Goal: Task Accomplishment & Management: Use online tool/utility

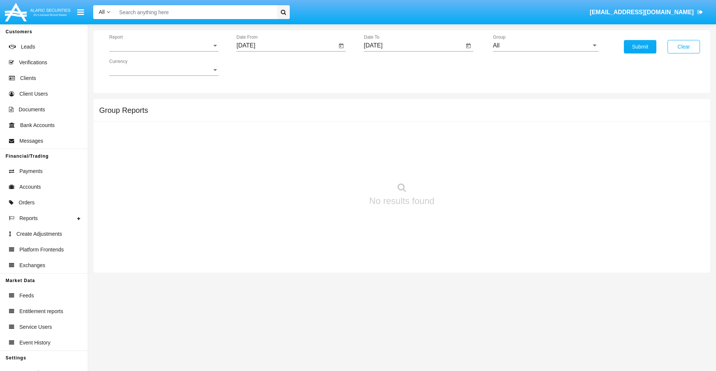
click at [164, 46] on span "Report" at bounding box center [160, 45] width 103 height 7
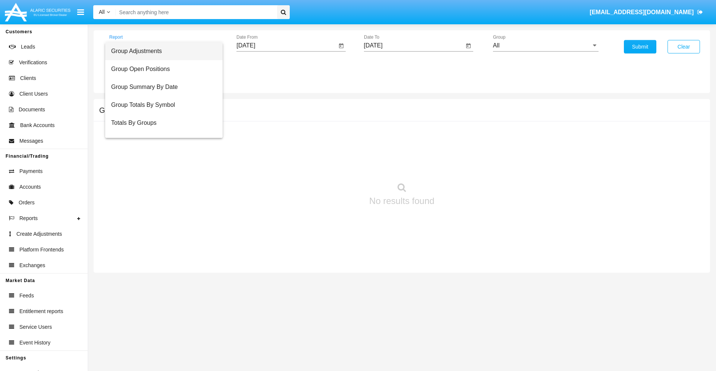
click at [161, 51] on span "Group Adjustments" at bounding box center [164, 51] width 106 height 18
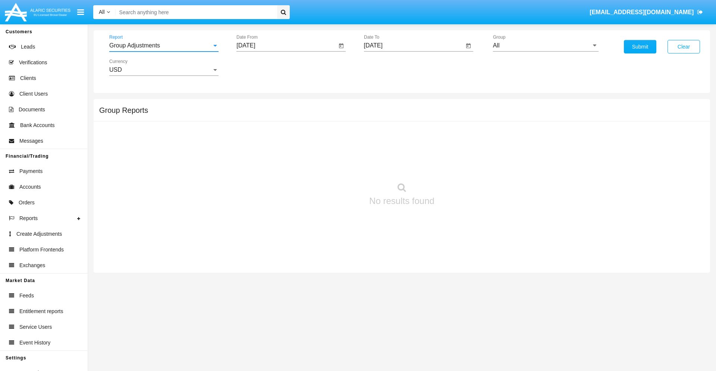
click at [287, 46] on input "[DATE]" at bounding box center [287, 45] width 100 height 7
click at [261, 67] on span "[DATE]" at bounding box center [254, 68] width 16 height 6
click at [333, 165] on div "2025" at bounding box center [333, 164] width 24 height 13
click at [307, 120] on div "[DATE]" at bounding box center [307, 119] width 24 height 13
click at [279, 114] on div "1" at bounding box center [278, 114] width 13 height 13
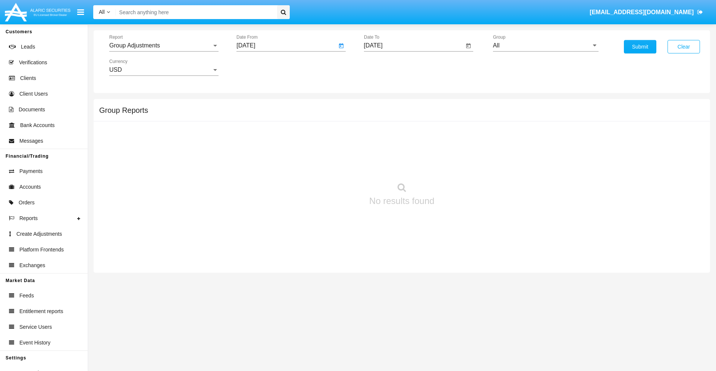
type input "07/01/25"
click at [414, 46] on input "[DATE]" at bounding box center [414, 45] width 100 height 7
click at [388, 67] on span "[DATE]" at bounding box center [382, 68] width 16 height 6
click at [460, 165] on div "2025" at bounding box center [461, 164] width 24 height 13
click at [408, 135] on div "OCT" at bounding box center [408, 134] width 24 height 13
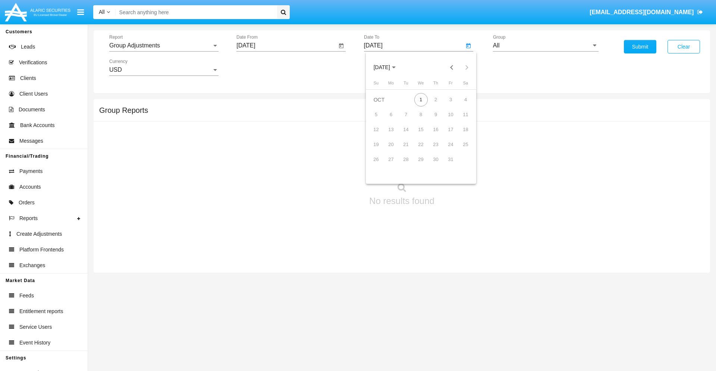
click at [421, 99] on div "1" at bounding box center [421, 99] width 13 height 13
type input "[DATE]"
click at [546, 46] on input "All" at bounding box center [546, 45] width 106 height 7
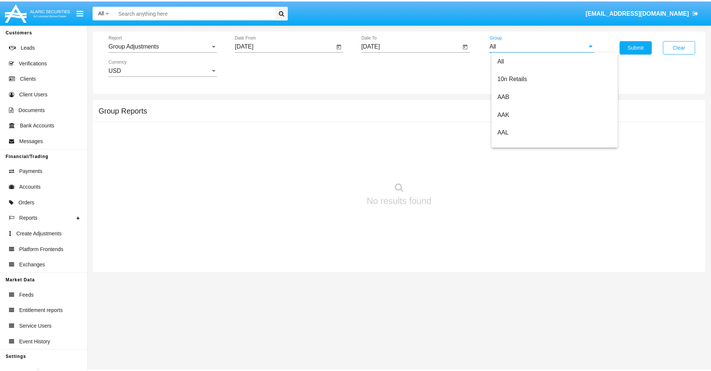
scroll to position [167, 0]
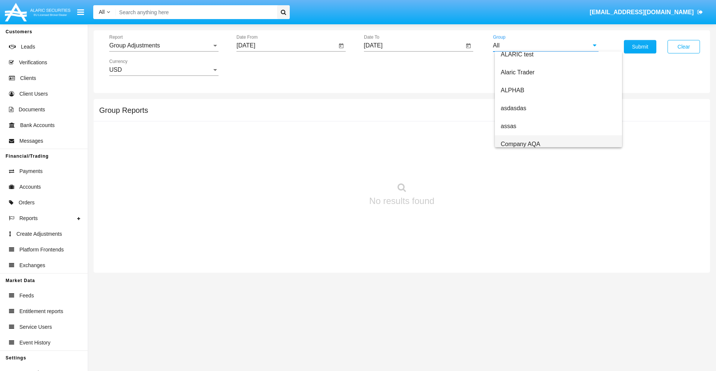
click at [521, 144] on span "Company AQA" at bounding box center [521, 144] width 40 height 6
type input "Company AQA"
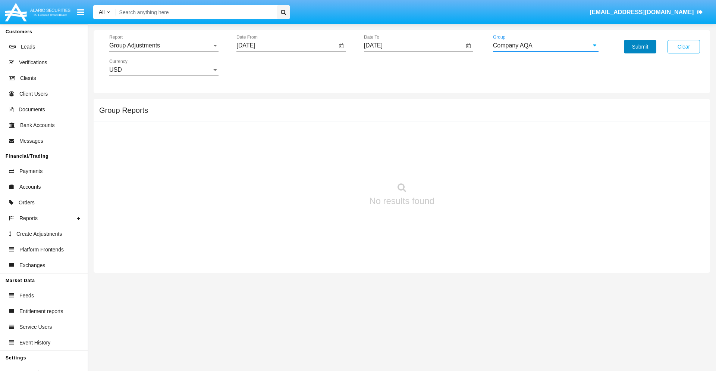
click at [640, 47] on button "Submit" at bounding box center [640, 46] width 32 height 13
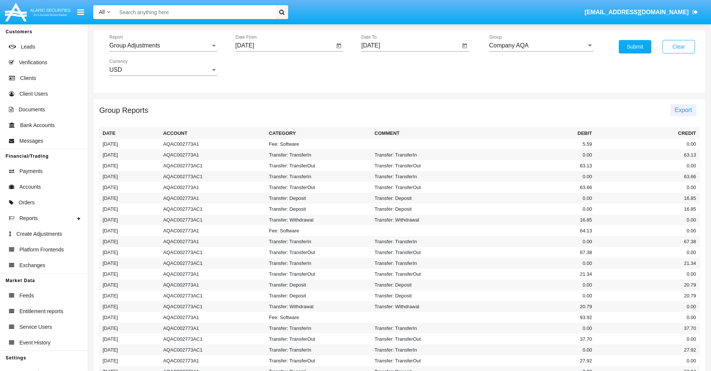
click at [683, 110] on span "Export" at bounding box center [683, 110] width 17 height 6
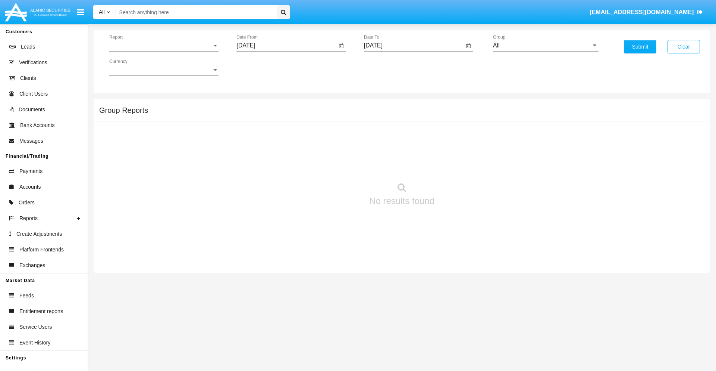
click at [164, 46] on span "Report" at bounding box center [160, 45] width 103 height 7
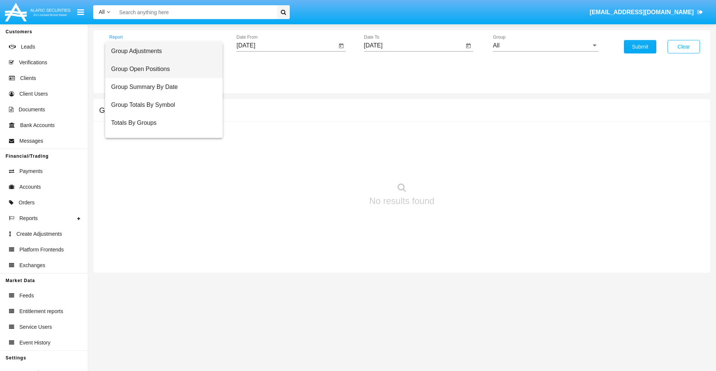
click at [161, 69] on span "Group Open Positions" at bounding box center [164, 69] width 106 height 18
click at [287, 46] on input "[DATE]" at bounding box center [287, 45] width 100 height 7
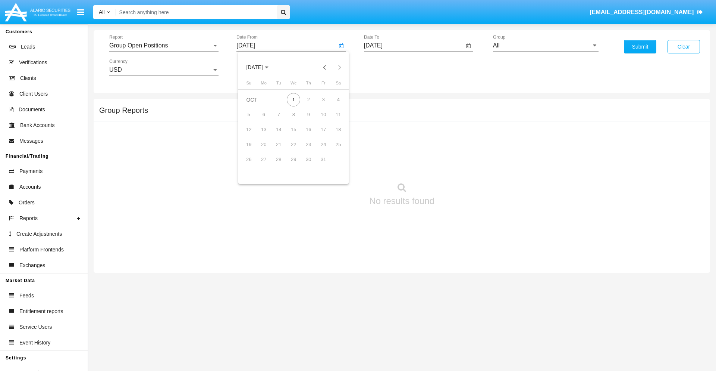
click at [261, 67] on span "[DATE]" at bounding box center [254, 68] width 16 height 6
click at [333, 165] on div "2025" at bounding box center [333, 164] width 24 height 13
click at [254, 135] on div "SEP" at bounding box center [255, 134] width 24 height 13
click at [264, 114] on div "1" at bounding box center [263, 114] width 13 height 13
type input "[DATE]"
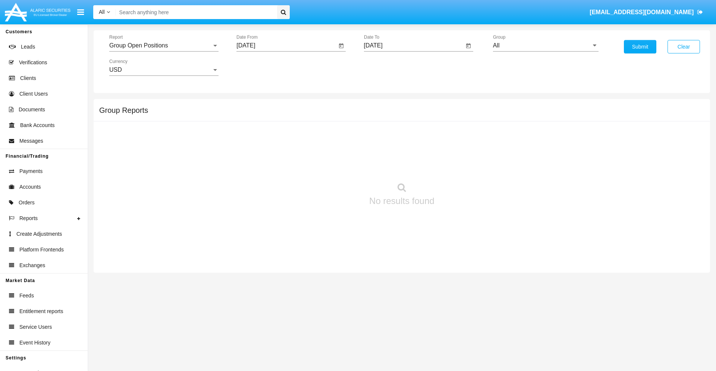
click at [414, 46] on input "[DATE]" at bounding box center [414, 45] width 100 height 7
click at [388, 67] on span "[DATE]" at bounding box center [382, 68] width 16 height 6
click at [460, 165] on div "2025" at bounding box center [461, 164] width 24 height 13
click at [408, 135] on div "OCT" at bounding box center [408, 134] width 24 height 13
click at [421, 99] on div "1" at bounding box center [421, 99] width 13 height 13
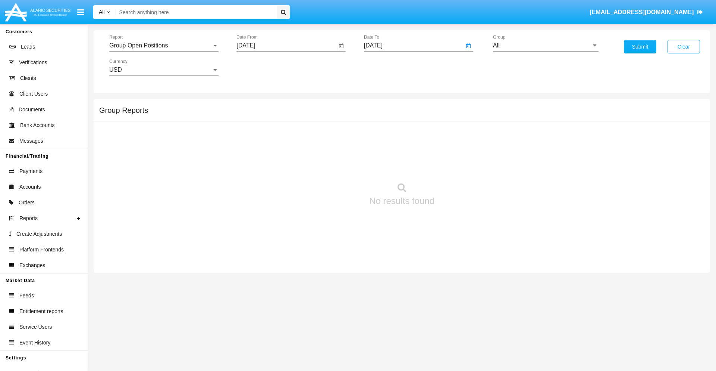
type input "[DATE]"
click at [546, 46] on input "All" at bounding box center [546, 45] width 106 height 7
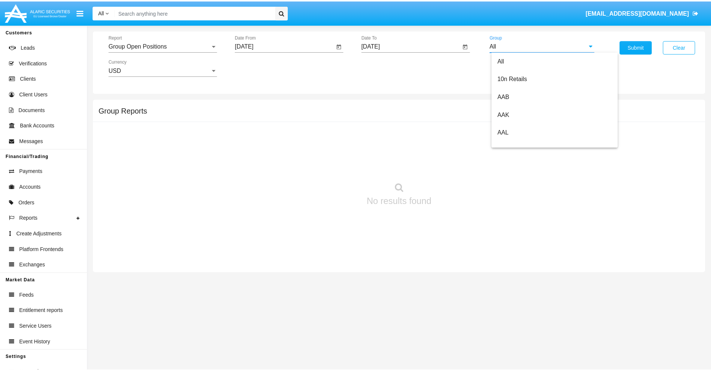
scroll to position [400, 0]
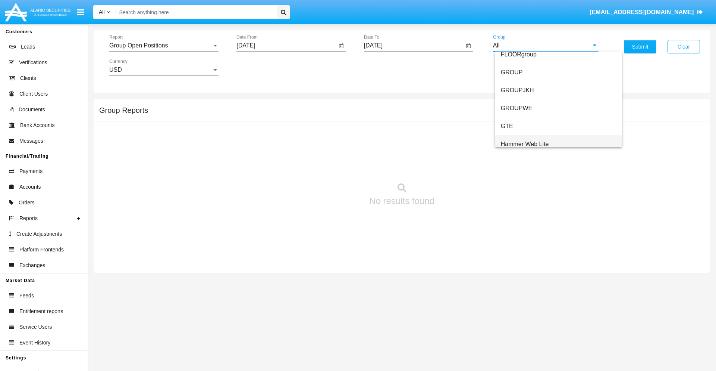
click at [525, 144] on span "Hammer Web Lite" at bounding box center [525, 144] width 48 height 6
type input "Hammer Web Lite"
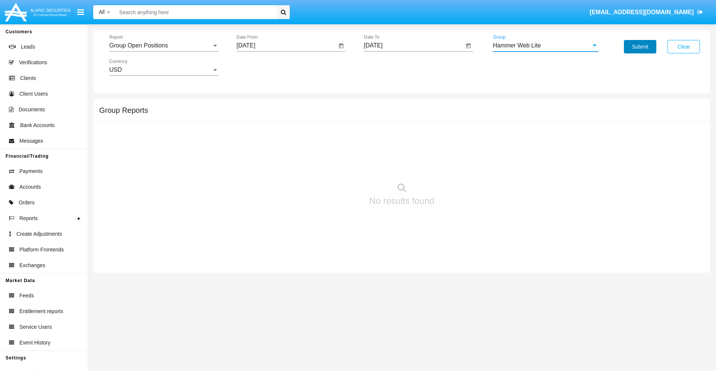
click at [640, 47] on button "Submit" at bounding box center [640, 46] width 32 height 13
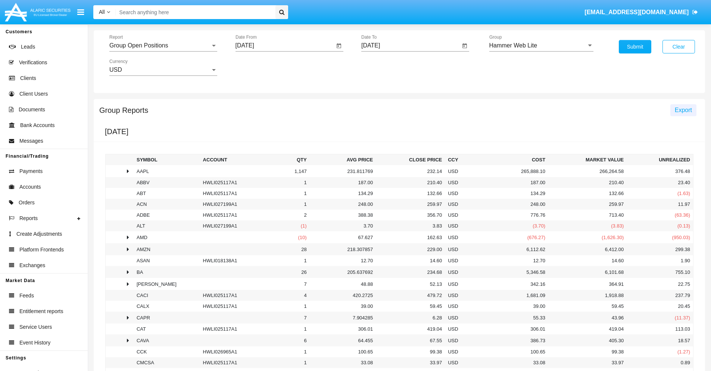
click at [683, 110] on span "Export" at bounding box center [683, 110] width 17 height 6
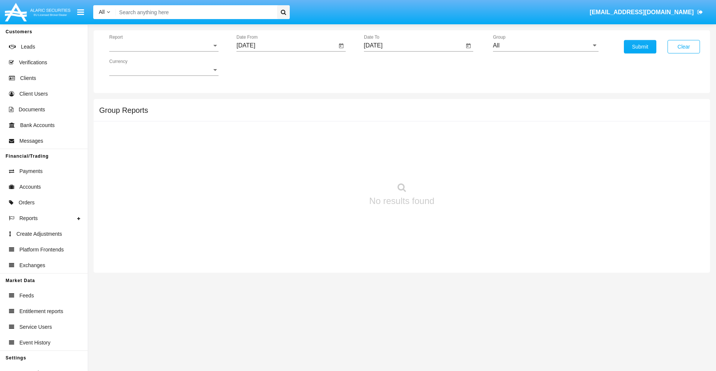
click at [164, 46] on span "Report" at bounding box center [160, 45] width 103 height 7
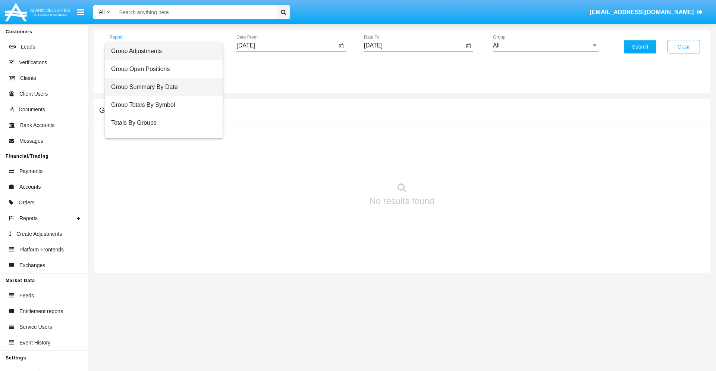
click at [161, 87] on span "Group Summary By Date" at bounding box center [164, 87] width 106 height 18
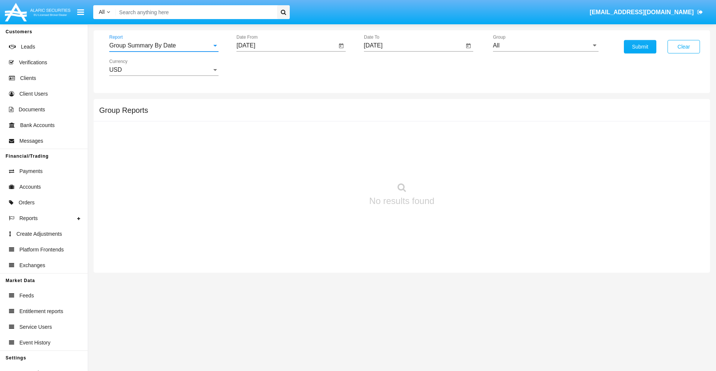
click at [287, 46] on input "[DATE]" at bounding box center [287, 45] width 100 height 7
click at [261, 67] on span "[DATE]" at bounding box center [254, 68] width 16 height 6
click at [333, 165] on div "2025" at bounding box center [333, 164] width 24 height 13
click at [254, 135] on div "SEP" at bounding box center [255, 134] width 24 height 13
click at [264, 114] on div "1" at bounding box center [263, 114] width 13 height 13
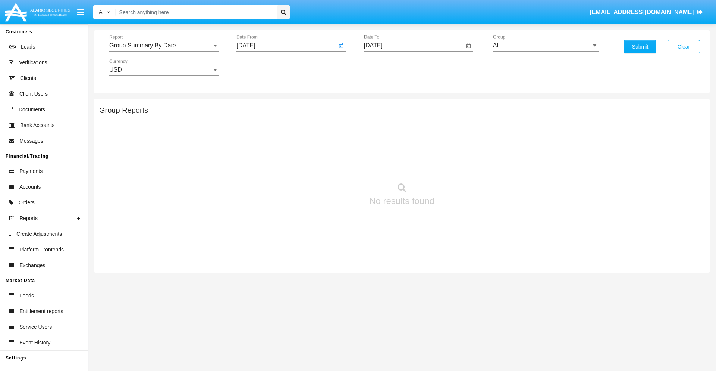
type input "09/01/25"
click at [414, 46] on input "[DATE]" at bounding box center [414, 45] width 100 height 7
click at [388, 67] on span "[DATE]" at bounding box center [382, 68] width 16 height 6
click at [460, 165] on div "2025" at bounding box center [461, 164] width 24 height 13
click at [408, 135] on div "OCT" at bounding box center [408, 134] width 24 height 13
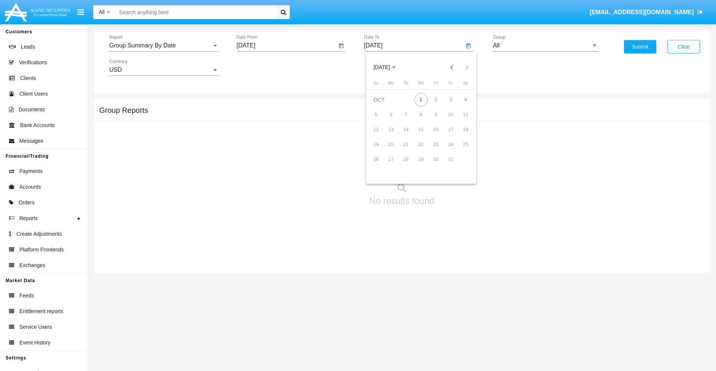
click at [421, 99] on div "1" at bounding box center [421, 99] width 13 height 13
type input "[DATE]"
click at [546, 46] on input "All" at bounding box center [546, 45] width 106 height 7
type input "Hammer Web Lite"
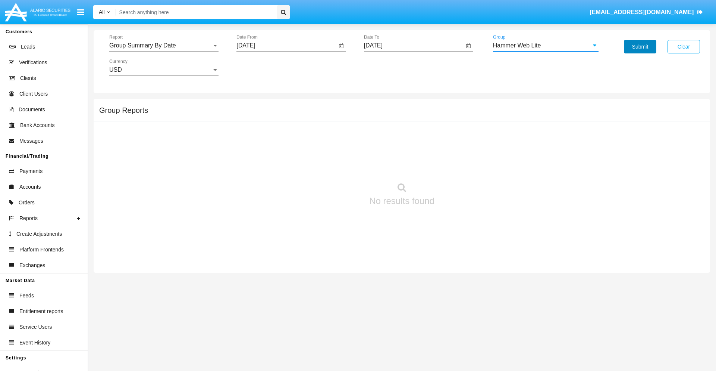
click at [640, 47] on button "Submit" at bounding box center [640, 46] width 32 height 13
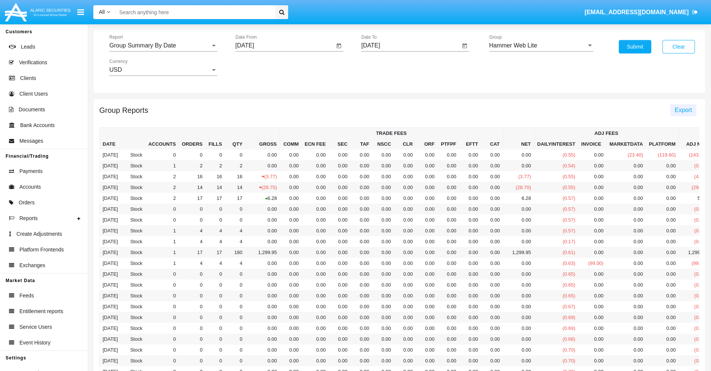
click at [683, 110] on span "Export" at bounding box center [683, 110] width 17 height 6
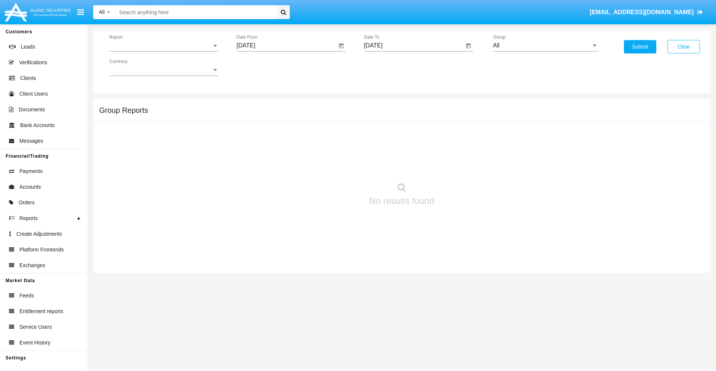
click at [164, 46] on span "Report" at bounding box center [160, 45] width 103 height 7
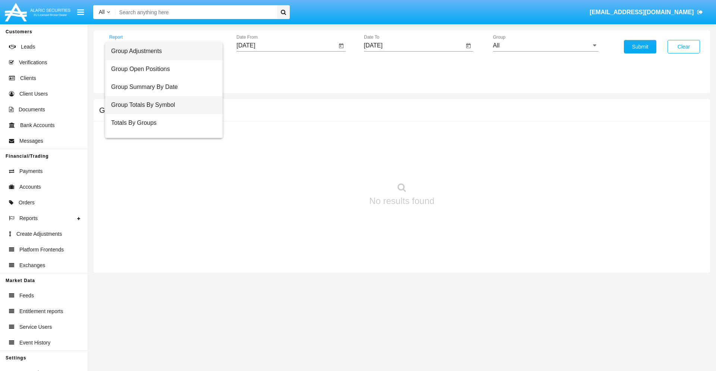
click at [161, 105] on span "Group Totals By Symbol" at bounding box center [164, 105] width 106 height 18
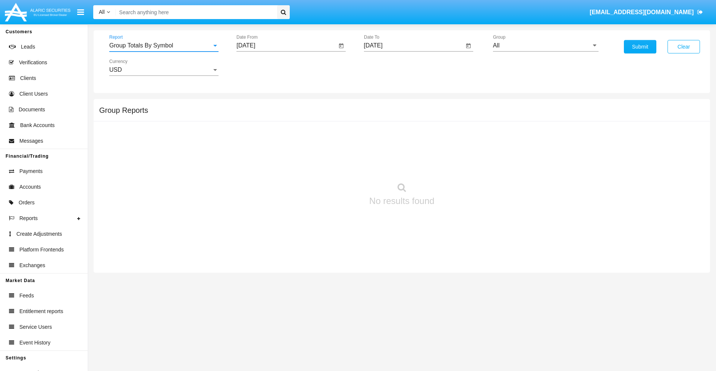
click at [287, 46] on input "[DATE]" at bounding box center [287, 45] width 100 height 7
click at [261, 67] on span "[DATE]" at bounding box center [254, 68] width 16 height 6
click at [333, 165] on div "2025" at bounding box center [333, 164] width 24 height 13
click at [254, 135] on div "SEP" at bounding box center [255, 134] width 24 height 13
click at [264, 114] on div "1" at bounding box center [263, 114] width 13 height 13
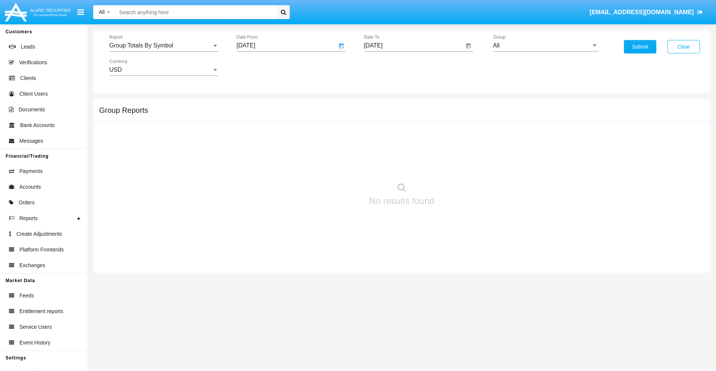
type input "[DATE]"
click at [414, 46] on input "[DATE]" at bounding box center [414, 45] width 100 height 7
click at [388, 67] on span "[DATE]" at bounding box center [382, 68] width 16 height 6
click at [460, 165] on div "2025" at bounding box center [461, 164] width 24 height 13
click at [408, 135] on div "OCT" at bounding box center [408, 134] width 24 height 13
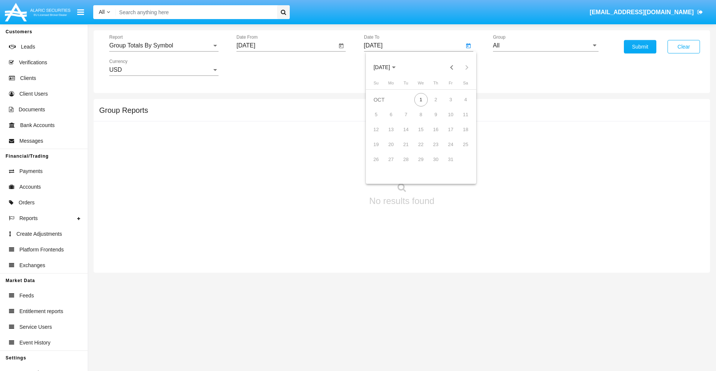
click at [421, 99] on div "1" at bounding box center [421, 99] width 13 height 13
type input "[DATE]"
click at [546, 46] on input "All" at bounding box center [546, 45] width 106 height 7
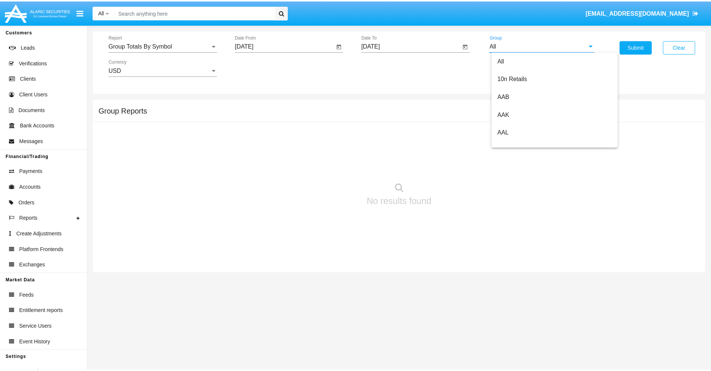
scroll to position [400, 0]
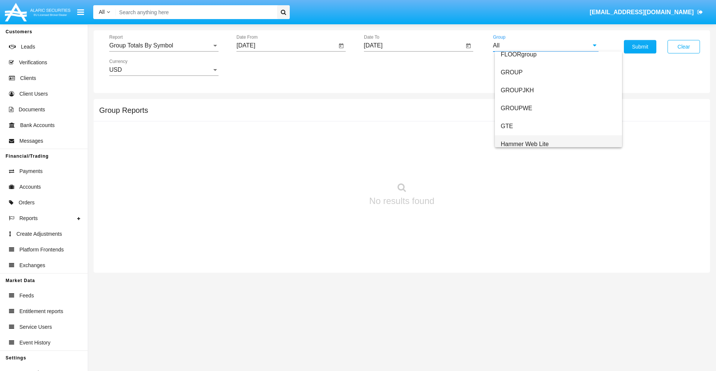
click at [525, 144] on span "Hammer Web Lite" at bounding box center [525, 144] width 48 height 6
type input "Hammer Web Lite"
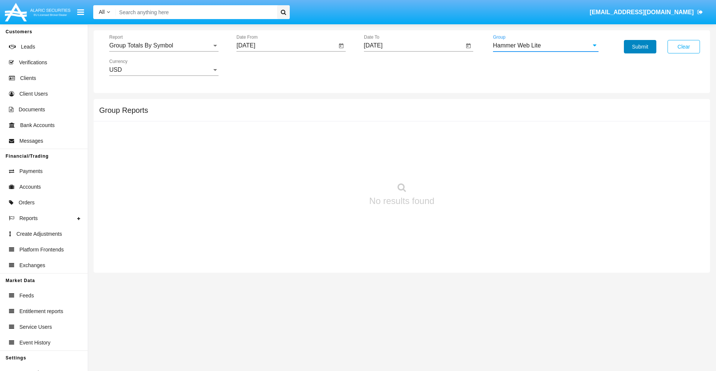
click at [640, 47] on button "Submit" at bounding box center [640, 46] width 32 height 13
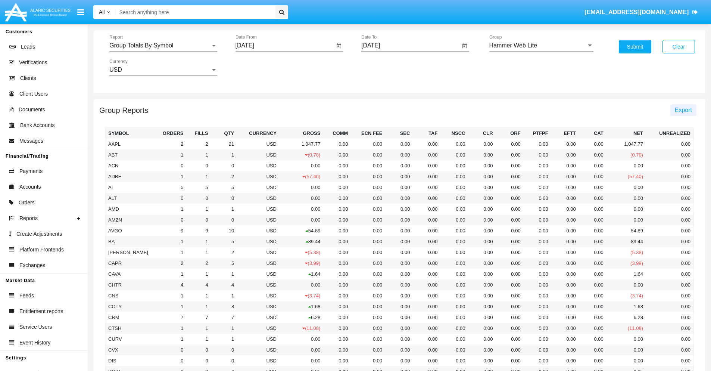
click at [683, 110] on span "Export" at bounding box center [683, 110] width 17 height 6
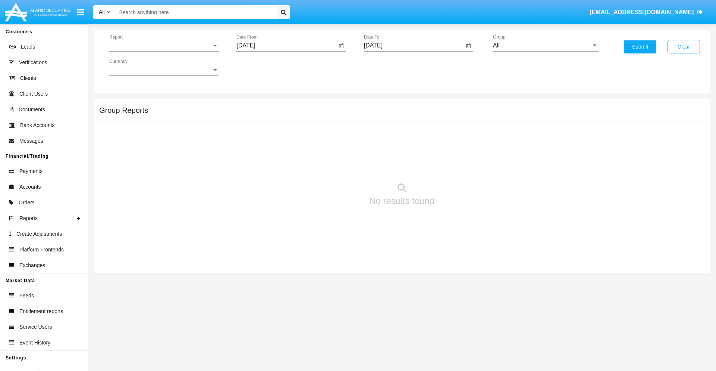
click at [164, 46] on span "Report" at bounding box center [160, 45] width 103 height 7
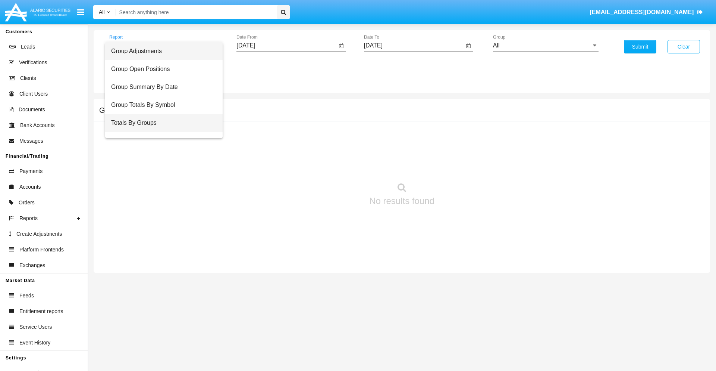
click at [161, 123] on span "Totals By Groups" at bounding box center [164, 123] width 106 height 18
click at [287, 46] on input "[DATE]" at bounding box center [287, 45] width 100 height 7
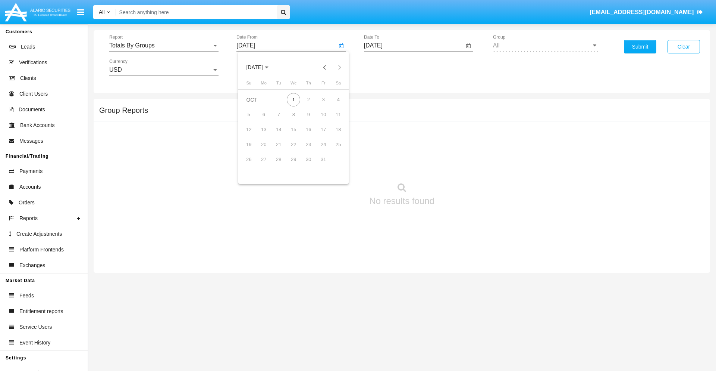
click at [261, 67] on span "[DATE]" at bounding box center [254, 68] width 16 height 6
click at [333, 165] on div "2025" at bounding box center [333, 164] width 24 height 13
click at [254, 135] on div "SEP" at bounding box center [255, 134] width 24 height 13
click at [279, 144] on div "16" at bounding box center [278, 144] width 13 height 13
type input "[DATE]"
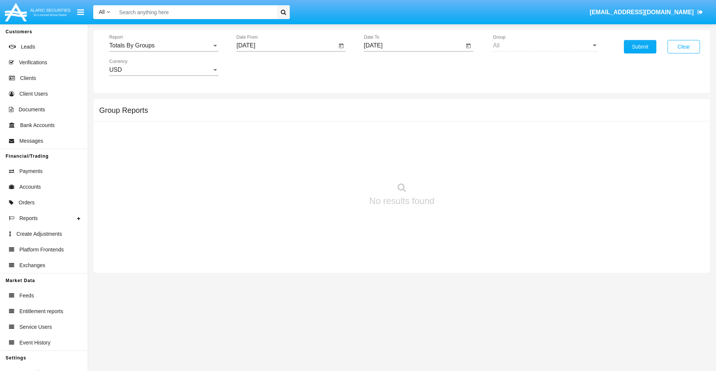
click at [414, 46] on input "[DATE]" at bounding box center [414, 45] width 100 height 7
click at [388, 67] on span "[DATE]" at bounding box center [382, 68] width 16 height 6
click at [460, 165] on div "2025" at bounding box center [461, 164] width 24 height 13
click at [408, 135] on div "OCT" at bounding box center [408, 134] width 24 height 13
click at [421, 99] on div "1" at bounding box center [421, 99] width 13 height 13
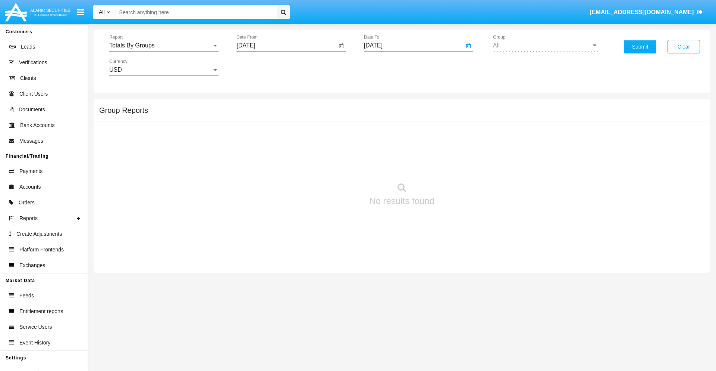
type input "[DATE]"
click at [640, 47] on button "Submit" at bounding box center [640, 46] width 32 height 13
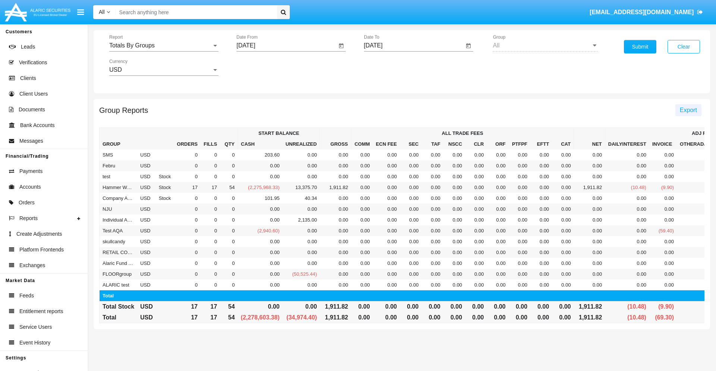
click at [688, 110] on span "Export" at bounding box center [688, 110] width 17 height 6
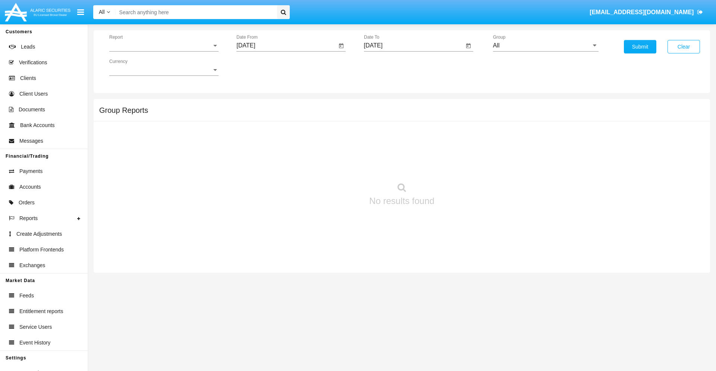
click at [164, 46] on span "Report" at bounding box center [160, 45] width 103 height 7
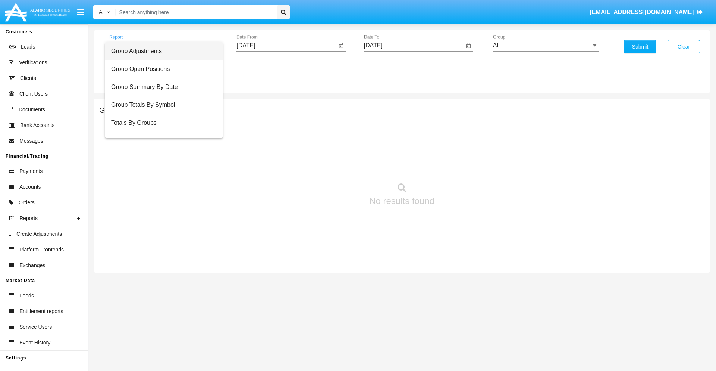
scroll to position [12, 0]
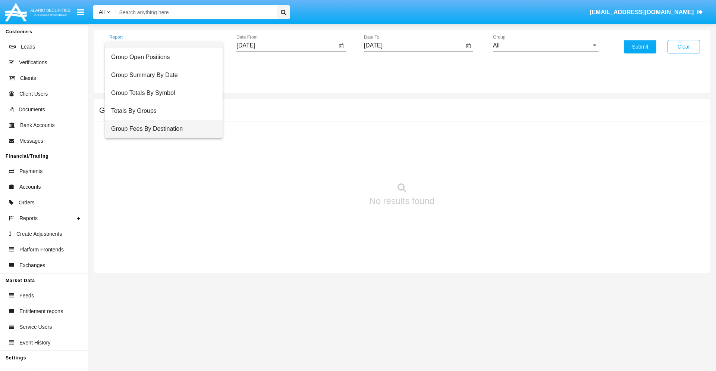
click at [161, 129] on span "Group Fees By Destination" at bounding box center [164, 129] width 106 height 18
click at [287, 46] on input "[DATE]" at bounding box center [287, 45] width 100 height 7
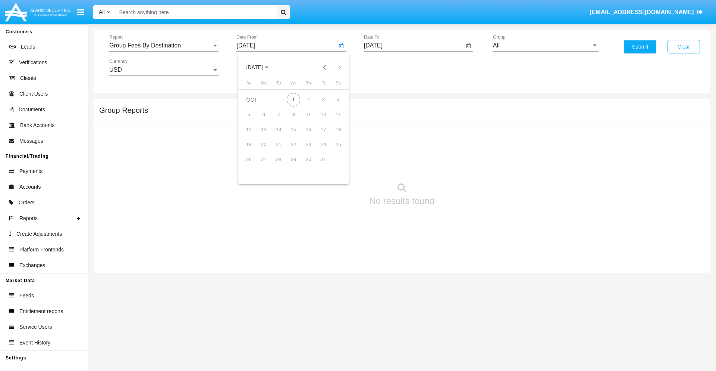
click at [261, 67] on span "[DATE]" at bounding box center [254, 68] width 16 height 6
click at [333, 165] on div "2025" at bounding box center [333, 164] width 24 height 13
click at [333, 120] on div "AUG" at bounding box center [333, 119] width 24 height 13
click at [324, 99] on div "1" at bounding box center [323, 99] width 13 height 13
type input "[DATE]"
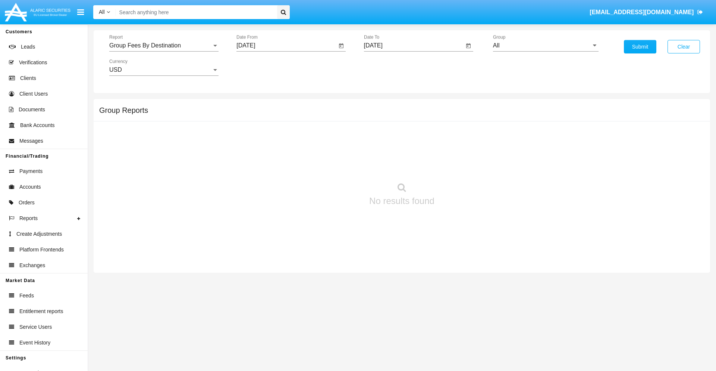
click at [414, 46] on input "[DATE]" at bounding box center [414, 45] width 100 height 7
click at [388, 67] on span "[DATE]" at bounding box center [382, 68] width 16 height 6
click at [460, 165] on div "2025" at bounding box center [461, 164] width 24 height 13
click at [408, 135] on div "OCT" at bounding box center [408, 134] width 24 height 13
click at [421, 99] on div "1" at bounding box center [421, 99] width 13 height 13
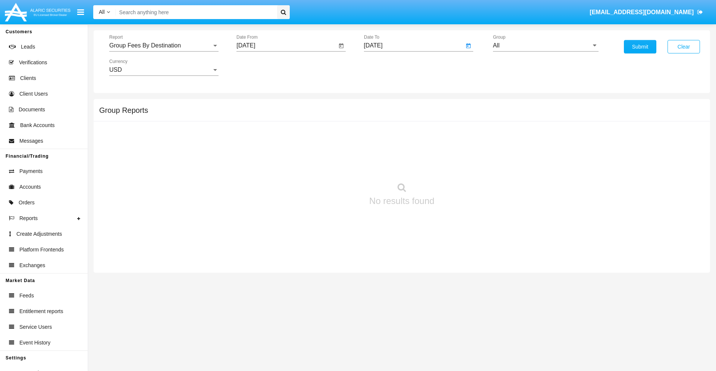
type input "[DATE]"
click at [546, 46] on input "All" at bounding box center [546, 45] width 106 height 7
click at [525, 144] on span "Hammer Web Lite" at bounding box center [525, 144] width 48 height 6
type input "Hammer Web Lite"
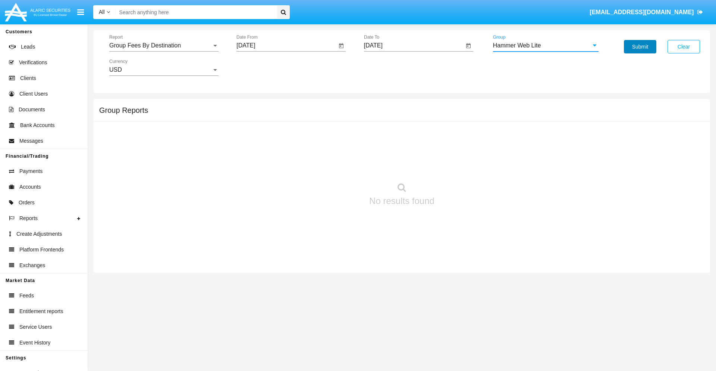
click at [640, 47] on button "Submit" at bounding box center [640, 46] width 32 height 13
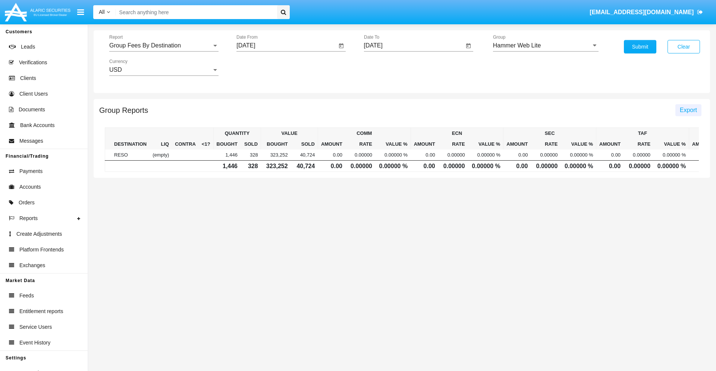
click at [688, 110] on span "Export" at bounding box center [688, 110] width 17 height 6
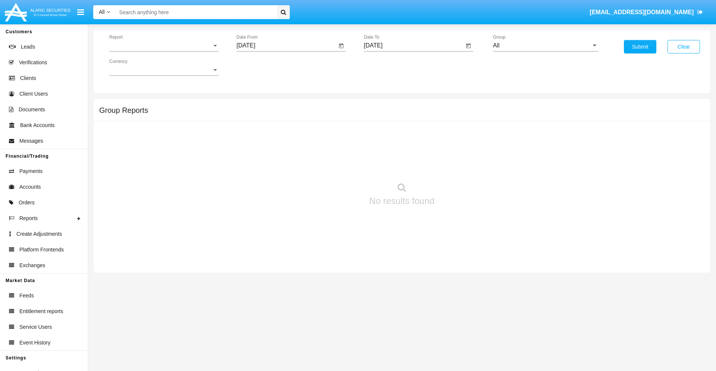
click at [164, 46] on span "Report" at bounding box center [160, 45] width 103 height 7
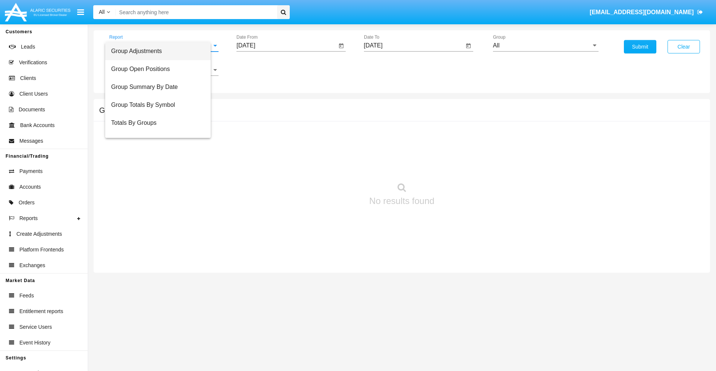
click at [161, 150] on span "Totals By Accounts" at bounding box center [158, 159] width 94 height 18
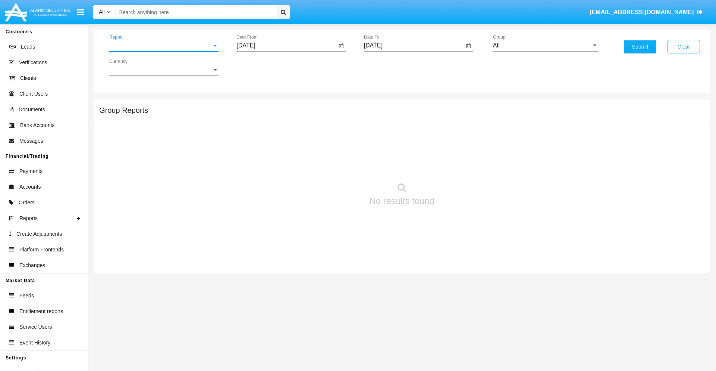
scroll to position [30, 0]
click at [287, 46] on input "[DATE]" at bounding box center [287, 45] width 100 height 7
click at [261, 67] on span "[DATE]" at bounding box center [254, 68] width 16 height 6
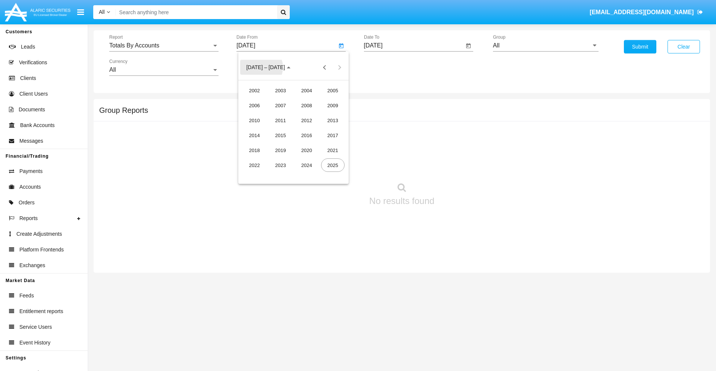
click at [333, 165] on div "2025" at bounding box center [333, 164] width 24 height 13
click at [254, 135] on div "SEP" at bounding box center [255, 134] width 24 height 13
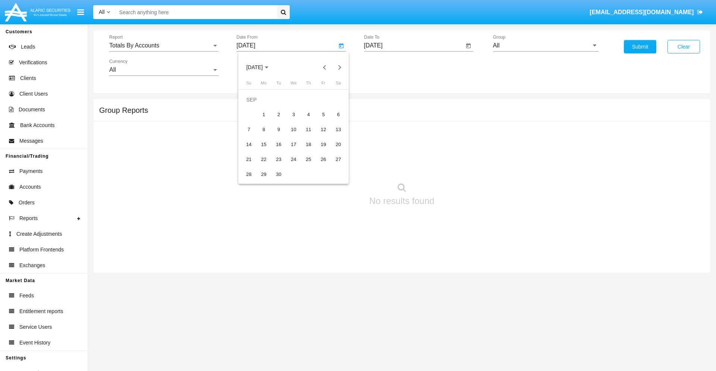
click at [279, 144] on div "16" at bounding box center [278, 144] width 13 height 13
type input "09/16/25"
click at [414, 46] on input "[DATE]" at bounding box center [414, 45] width 100 height 7
click at [388, 67] on span "[DATE]" at bounding box center [382, 68] width 16 height 6
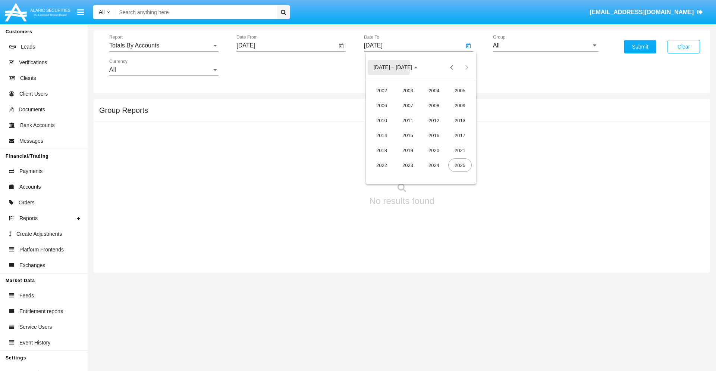
click at [460, 165] on div "2025" at bounding box center [461, 164] width 24 height 13
click at [408, 135] on div "OCT" at bounding box center [408, 134] width 24 height 13
click at [421, 99] on div "1" at bounding box center [421, 99] width 13 height 13
type input "[DATE]"
click at [546, 46] on input "All" at bounding box center [546, 45] width 106 height 7
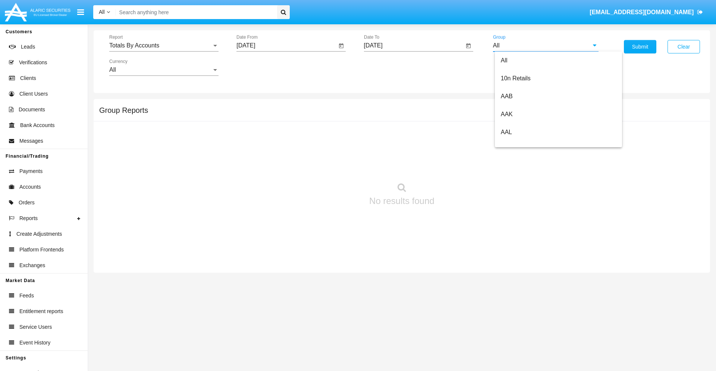
type input "Hammer Web Lite"
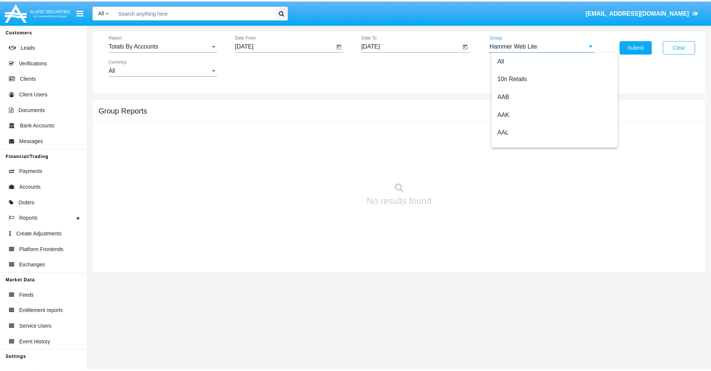
scroll to position [0, 0]
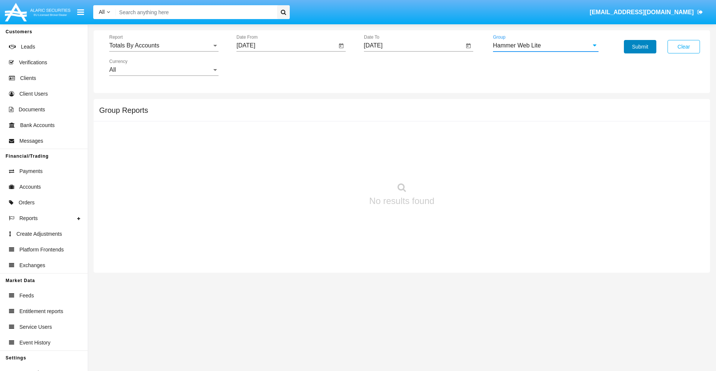
click at [640, 47] on button "Submit" at bounding box center [640, 46] width 32 height 13
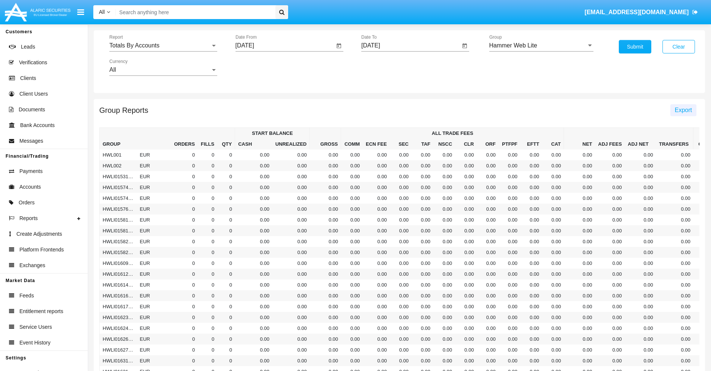
click at [683, 110] on span "Export" at bounding box center [683, 110] width 17 height 6
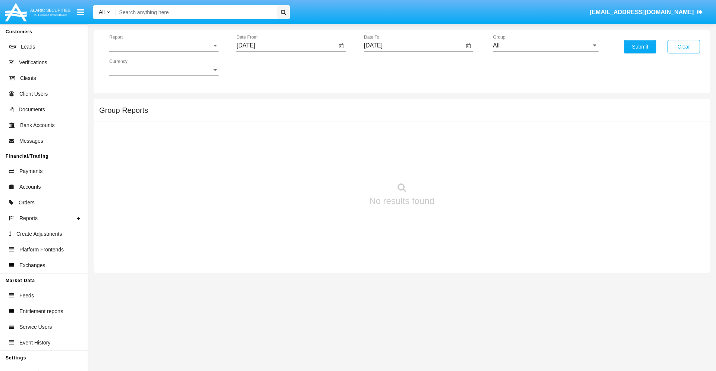
click at [164, 46] on span "Report" at bounding box center [160, 45] width 103 height 7
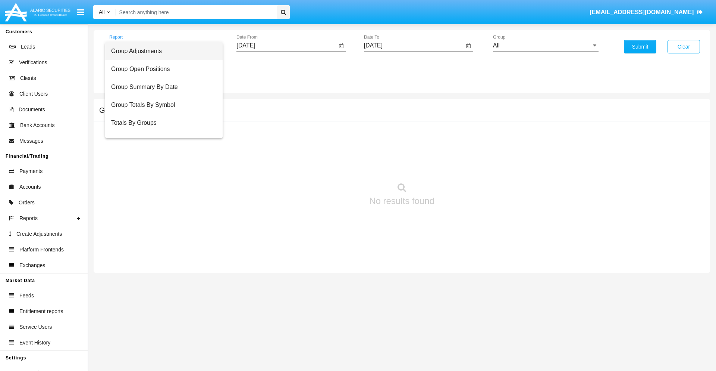
click at [161, 51] on span "Group Adjustments" at bounding box center [164, 51] width 106 height 18
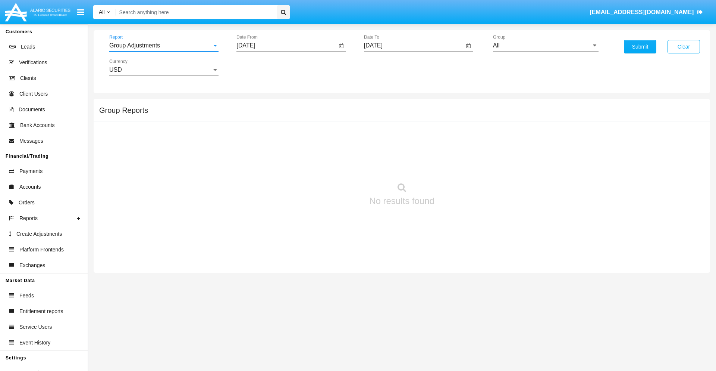
click at [287, 46] on input "[DATE]" at bounding box center [287, 45] width 100 height 7
click at [261, 67] on span "[DATE]" at bounding box center [254, 68] width 16 height 6
click at [281, 150] on div "2019" at bounding box center [281, 149] width 24 height 13
click at [254, 105] on div "JAN" at bounding box center [255, 105] width 24 height 13
click at [279, 114] on div "1" at bounding box center [278, 114] width 13 height 13
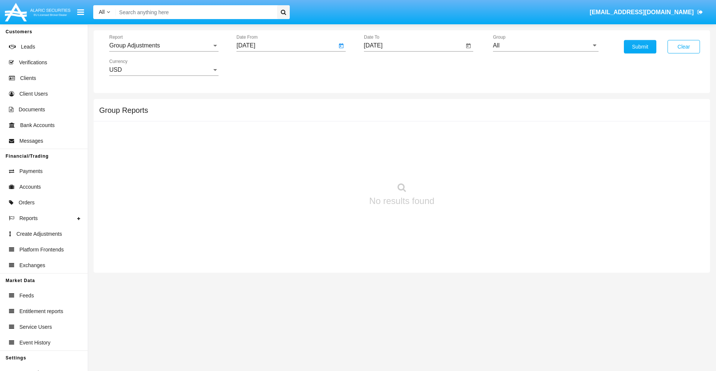
type input "[DATE]"
click at [414, 46] on input "[DATE]" at bounding box center [414, 45] width 100 height 7
click at [388, 67] on span "[DATE]" at bounding box center [382, 68] width 16 height 6
click at [408, 150] on div "2019" at bounding box center [408, 149] width 24 height 13
click at [382, 105] on div "JAN" at bounding box center [382, 105] width 24 height 13
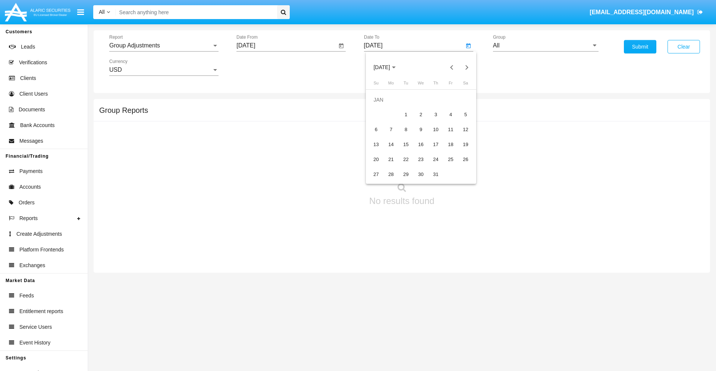
click at [406, 114] on div "1" at bounding box center [406, 114] width 13 height 13
type input "[DATE]"
click at [546, 46] on input "All" at bounding box center [546, 45] width 106 height 7
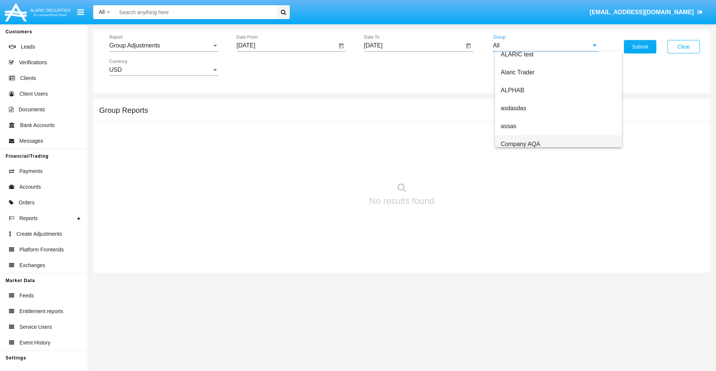
click at [521, 144] on span "Company AQA" at bounding box center [521, 144] width 40 height 6
type input "Company AQA"
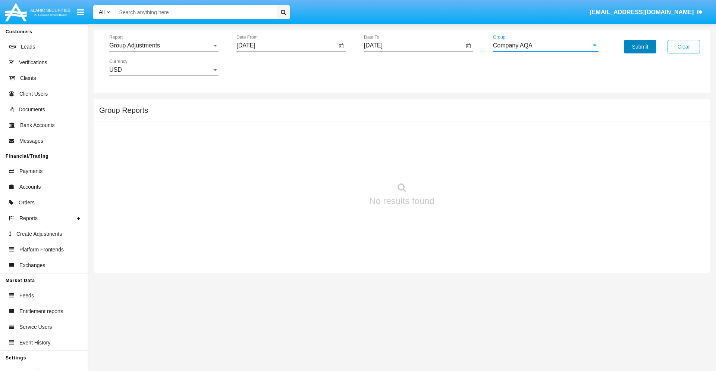
click at [640, 47] on button "Submit" at bounding box center [640, 46] width 32 height 13
click at [164, 46] on span "Report" at bounding box center [160, 45] width 103 height 7
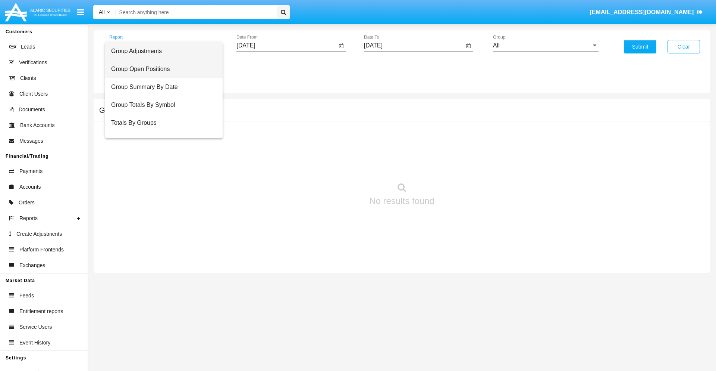
click at [161, 69] on span "Group Open Positions" at bounding box center [164, 69] width 106 height 18
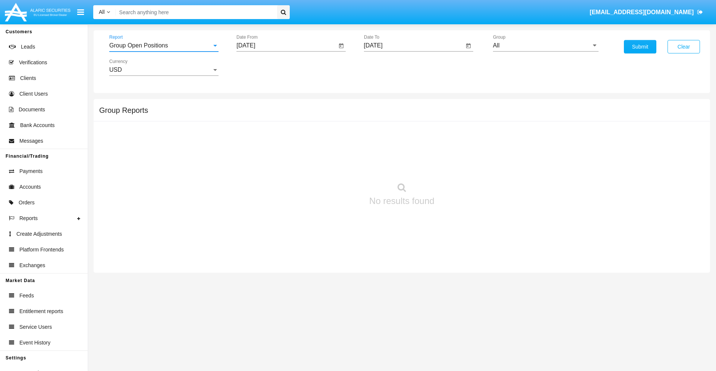
click at [287, 46] on input "[DATE]" at bounding box center [287, 45] width 100 height 7
click at [261, 67] on span "[DATE]" at bounding box center [254, 68] width 16 height 6
click at [281, 150] on div "2019" at bounding box center [281, 149] width 24 height 13
click at [254, 105] on div "JAN" at bounding box center [255, 105] width 24 height 13
click at [279, 114] on div "1" at bounding box center [278, 114] width 13 height 13
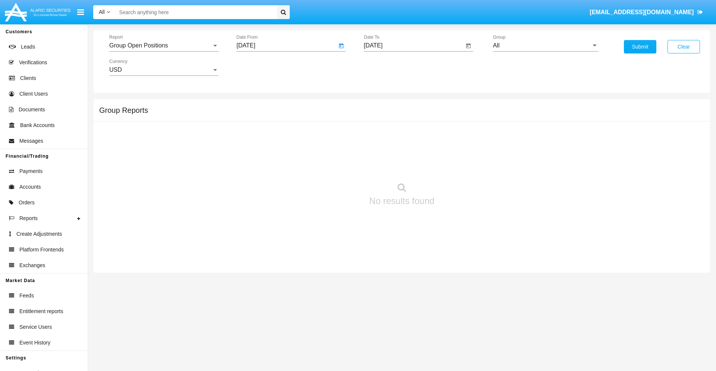
type input "[DATE]"
click at [414, 46] on input "[DATE]" at bounding box center [414, 45] width 100 height 7
click at [388, 67] on span "[DATE]" at bounding box center [382, 68] width 16 height 6
click at [408, 150] on div "2019" at bounding box center [408, 149] width 24 height 13
click at [382, 105] on div "JAN" at bounding box center [382, 105] width 24 height 13
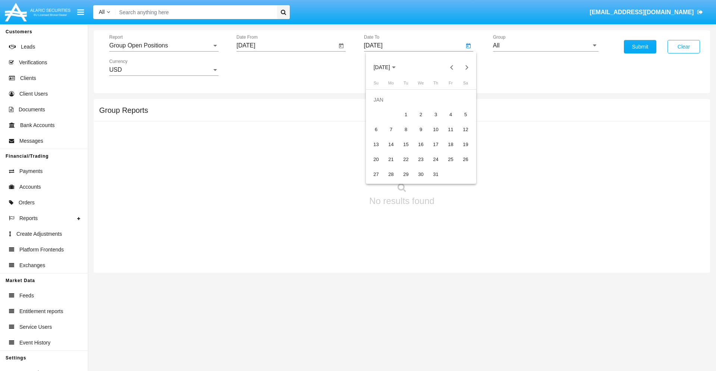
click at [406, 114] on div "1" at bounding box center [406, 114] width 13 height 13
type input "[DATE]"
click at [546, 46] on input "All" at bounding box center [546, 45] width 106 height 7
click at [521, 308] on span "Company AQA" at bounding box center [521, 311] width 40 height 6
type input "Company AQA"
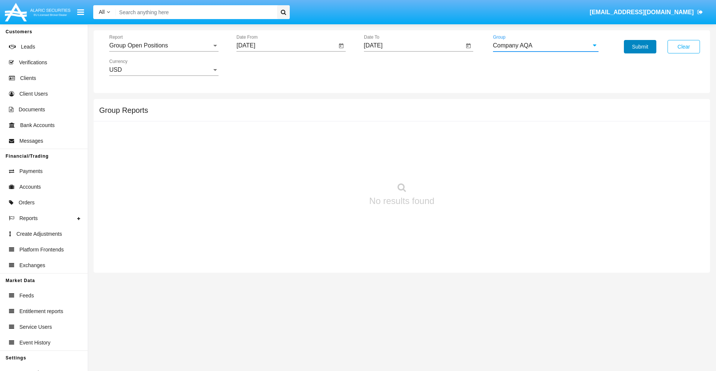
click at [640, 47] on button "Submit" at bounding box center [640, 46] width 32 height 13
click at [164, 46] on span "Report" at bounding box center [160, 45] width 103 height 7
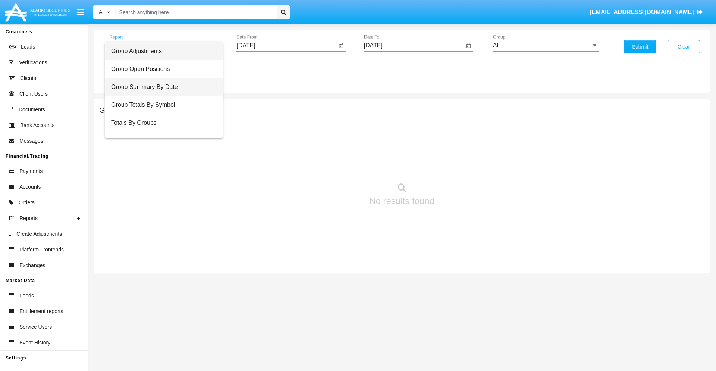
click at [161, 87] on span "Group Summary By Date" at bounding box center [164, 87] width 106 height 18
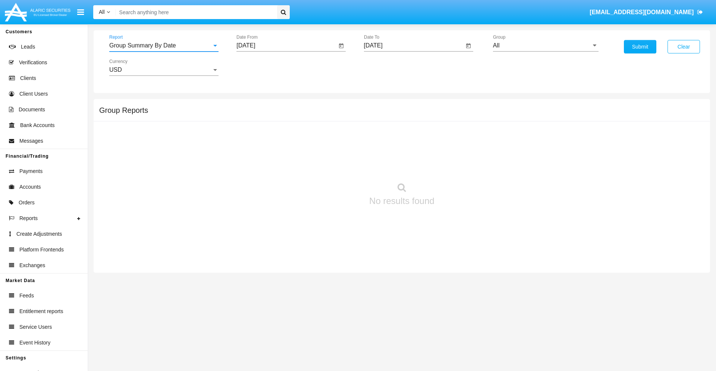
click at [287, 46] on input "[DATE]" at bounding box center [287, 45] width 100 height 7
click at [261, 67] on span "[DATE]" at bounding box center [254, 68] width 16 height 6
click at [281, 150] on div "2019" at bounding box center [281, 149] width 24 height 13
click at [254, 105] on div "JAN" at bounding box center [255, 105] width 24 height 13
click at [279, 114] on div "1" at bounding box center [278, 114] width 13 height 13
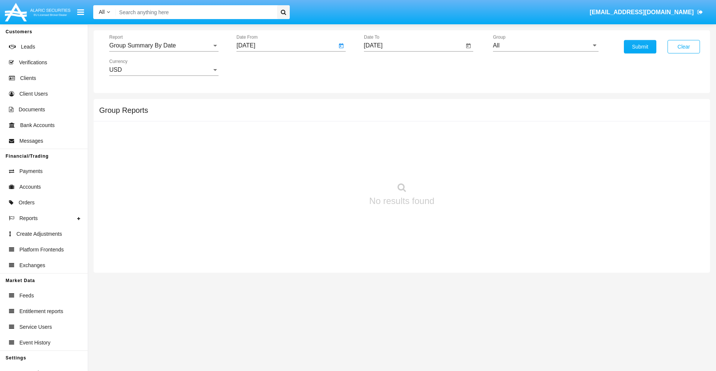
type input "[DATE]"
click at [414, 46] on input "[DATE]" at bounding box center [414, 45] width 100 height 7
click at [388, 67] on span "[DATE]" at bounding box center [382, 68] width 16 height 6
click at [408, 150] on div "2019" at bounding box center [408, 149] width 24 height 13
click at [382, 105] on div "JAN" at bounding box center [382, 105] width 24 height 13
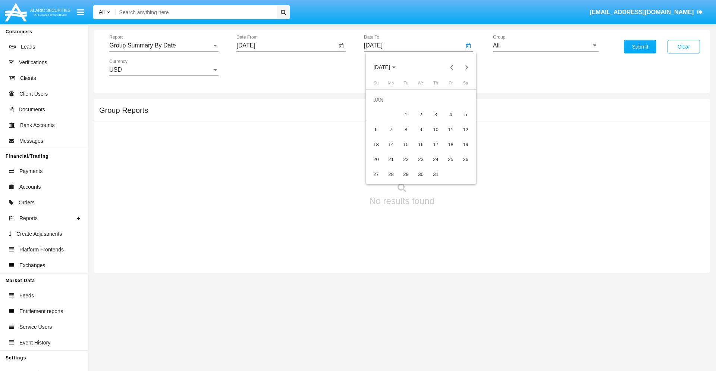
click at [406, 114] on div "1" at bounding box center [406, 114] width 13 height 13
type input "[DATE]"
click at [546, 46] on input "All" at bounding box center [546, 45] width 106 height 7
click at [521, 308] on span "Company AQA" at bounding box center [521, 311] width 40 height 6
type input "Company AQA"
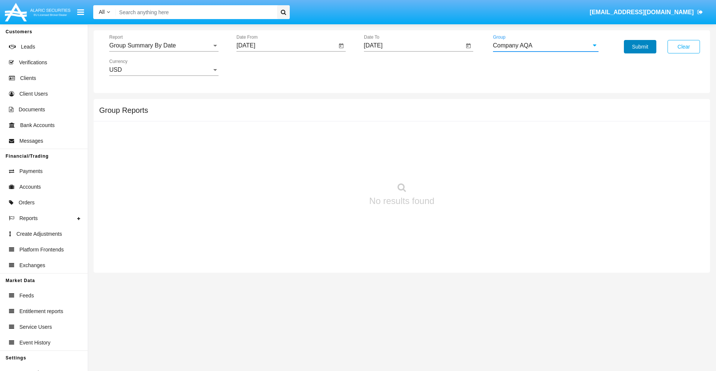
click at [640, 47] on button "Submit" at bounding box center [640, 46] width 32 height 13
click at [164, 46] on span "Report" at bounding box center [160, 45] width 103 height 7
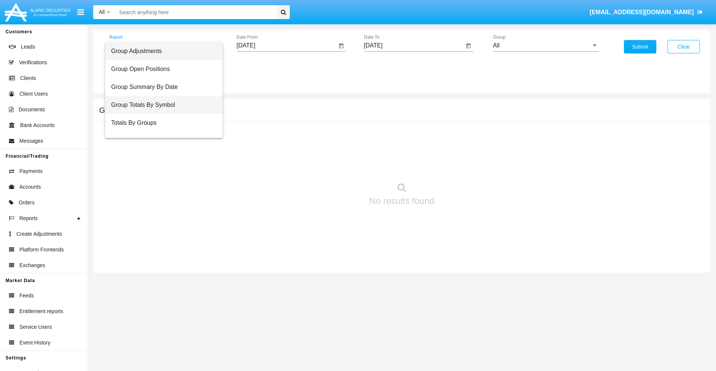
click at [161, 105] on span "Group Totals By Symbol" at bounding box center [164, 105] width 106 height 18
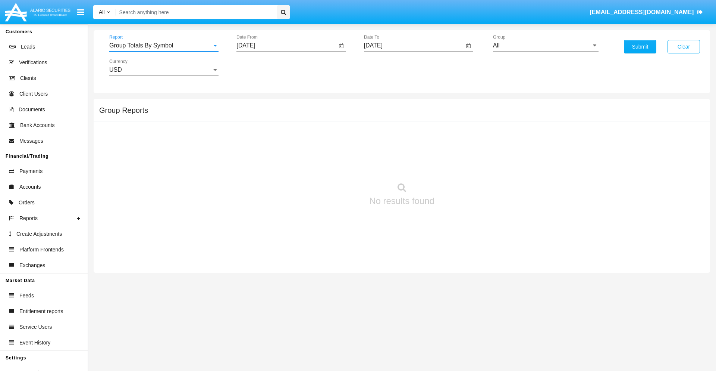
click at [287, 46] on input "[DATE]" at bounding box center [287, 45] width 100 height 7
click at [261, 67] on span "[DATE]" at bounding box center [254, 68] width 16 height 6
click at [281, 150] on div "2019" at bounding box center [281, 149] width 24 height 13
click at [254, 105] on div "JAN" at bounding box center [255, 105] width 24 height 13
click at [279, 114] on div "1" at bounding box center [278, 114] width 13 height 13
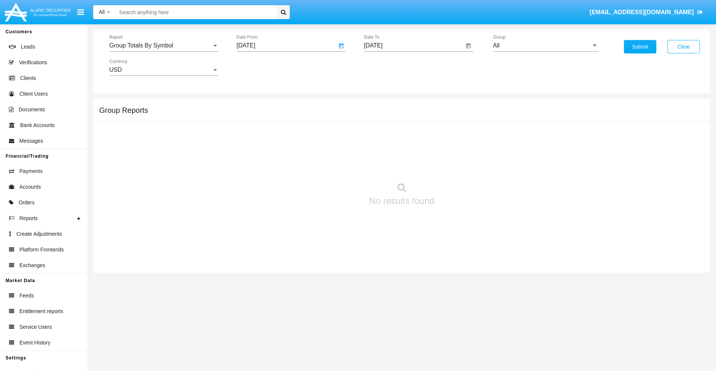
type input "[DATE]"
click at [414, 46] on input "[DATE]" at bounding box center [414, 45] width 100 height 7
click at [388, 67] on span "[DATE]" at bounding box center [382, 68] width 16 height 6
click at [408, 150] on div "2019" at bounding box center [408, 149] width 24 height 13
click at [382, 105] on div "JAN" at bounding box center [382, 105] width 24 height 13
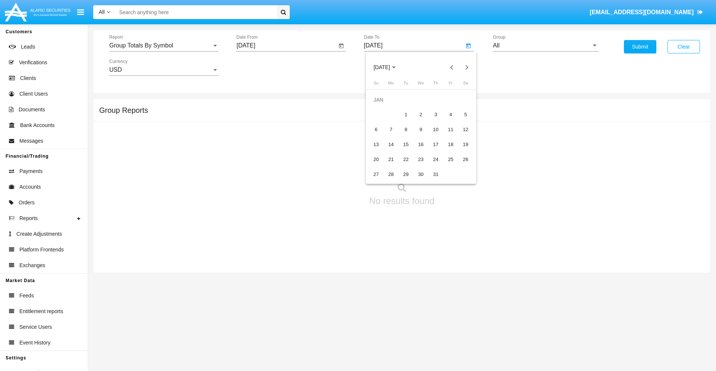
click at [406, 114] on div "1" at bounding box center [406, 114] width 13 height 13
type input "[DATE]"
click at [546, 46] on input "All" at bounding box center [546, 45] width 106 height 7
click at [521, 308] on span "Company AQA" at bounding box center [521, 311] width 40 height 6
type input "Company AQA"
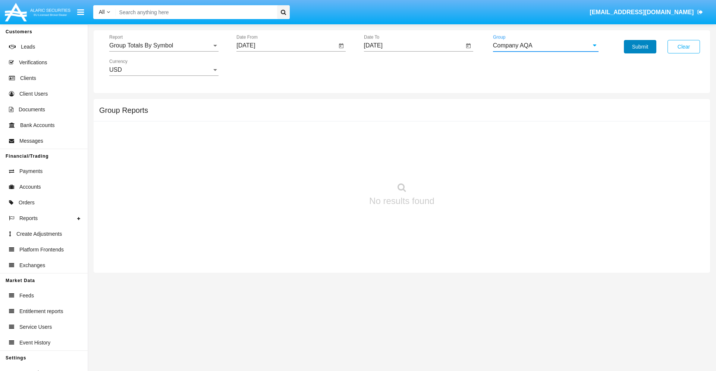
click at [640, 47] on button "Submit" at bounding box center [640, 46] width 32 height 13
click at [164, 46] on span "Report" at bounding box center [160, 45] width 103 height 7
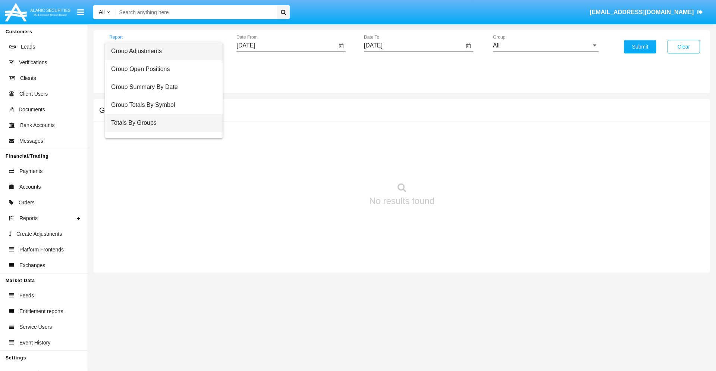
click at [161, 123] on span "Totals By Groups" at bounding box center [164, 123] width 106 height 18
click at [287, 46] on input "[DATE]" at bounding box center [287, 45] width 100 height 7
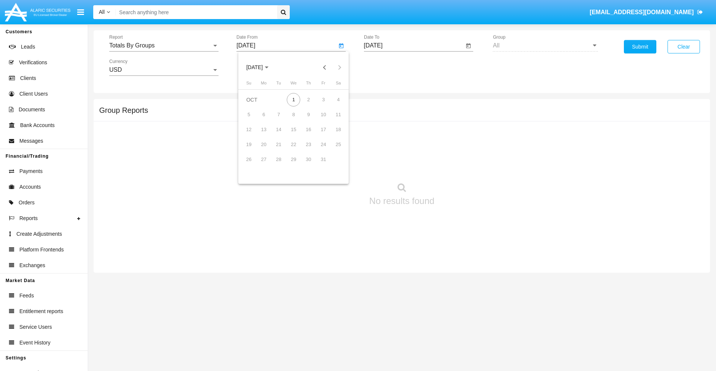
click at [261, 67] on span "[DATE]" at bounding box center [254, 68] width 16 height 6
click at [281, 150] on div "2019" at bounding box center [281, 149] width 24 height 13
click at [254, 105] on div "JAN" at bounding box center [255, 105] width 24 height 13
click at [279, 114] on div "1" at bounding box center [278, 114] width 13 height 13
type input "[DATE]"
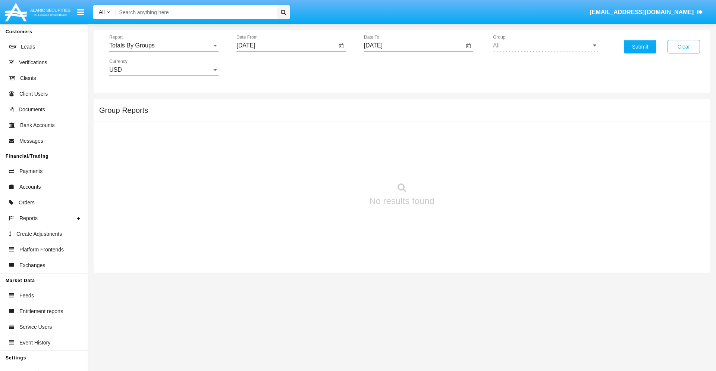
click at [414, 46] on input "[DATE]" at bounding box center [414, 45] width 100 height 7
click at [388, 67] on span "[DATE]" at bounding box center [382, 68] width 16 height 6
click at [408, 150] on div "2019" at bounding box center [408, 149] width 24 height 13
click at [382, 105] on div "JAN" at bounding box center [382, 105] width 24 height 13
click at [406, 114] on div "1" at bounding box center [406, 114] width 13 height 13
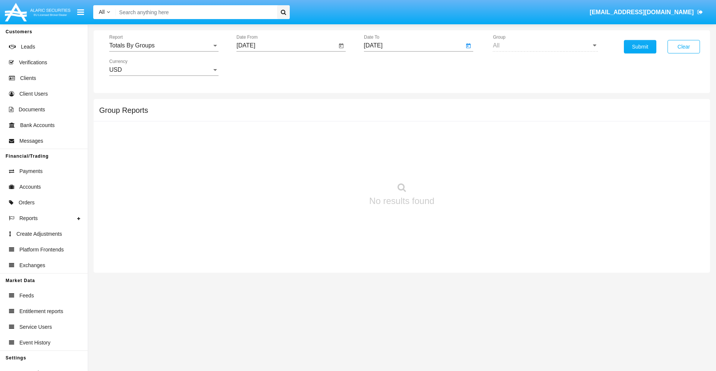
type input "[DATE]"
click at [640, 47] on button "Submit" at bounding box center [640, 46] width 32 height 13
click at [164, 46] on span "Report" at bounding box center [160, 45] width 103 height 7
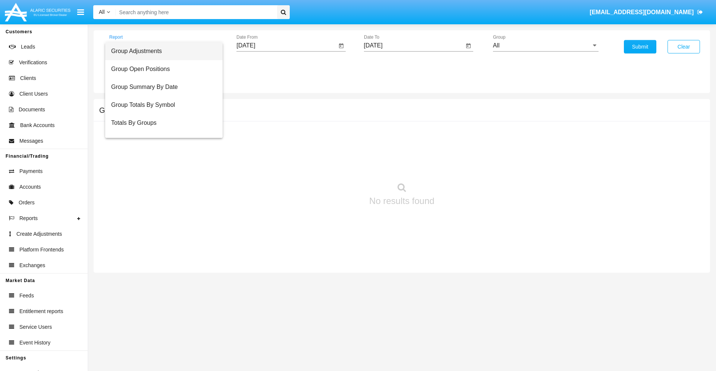
scroll to position [12, 0]
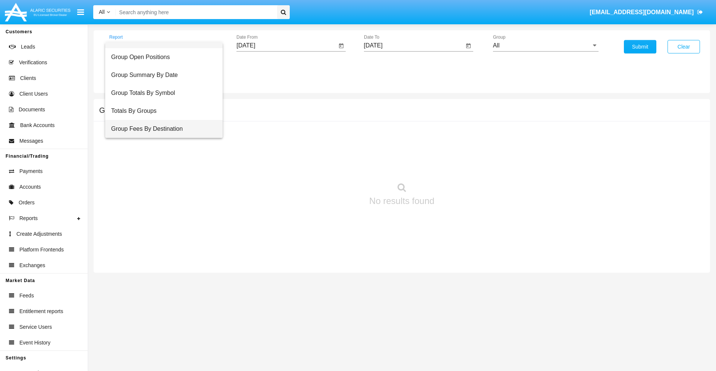
click at [161, 129] on span "Group Fees By Destination" at bounding box center [164, 129] width 106 height 18
click at [287, 46] on input "[DATE]" at bounding box center [287, 45] width 100 height 7
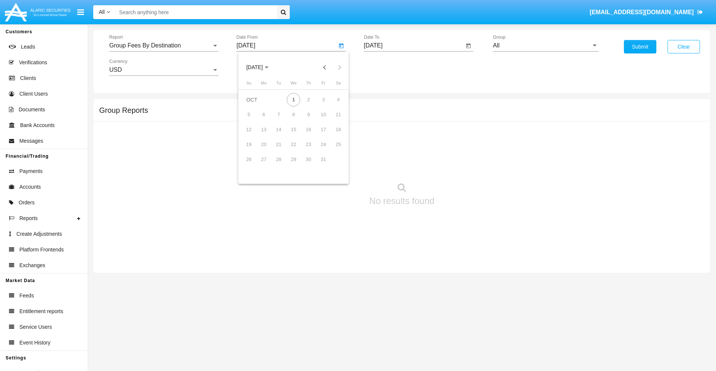
click at [261, 67] on span "[DATE]" at bounding box center [254, 68] width 16 height 6
click at [281, 150] on div "2019" at bounding box center [281, 149] width 24 height 13
click at [254, 105] on div "JAN" at bounding box center [255, 105] width 24 height 13
click at [279, 114] on div "1" at bounding box center [278, 114] width 13 height 13
type input "[DATE]"
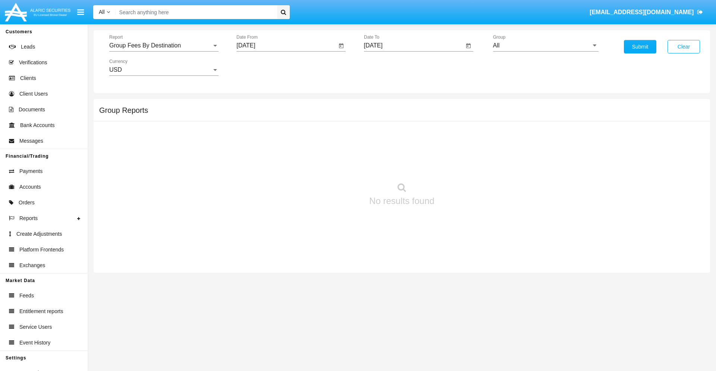
click at [414, 46] on input "[DATE]" at bounding box center [414, 45] width 100 height 7
click at [388, 67] on span "[DATE]" at bounding box center [382, 68] width 16 height 6
click at [408, 150] on div "2019" at bounding box center [408, 149] width 24 height 13
click at [382, 105] on div "JAN" at bounding box center [382, 105] width 24 height 13
click at [406, 114] on div "1" at bounding box center [406, 114] width 13 height 13
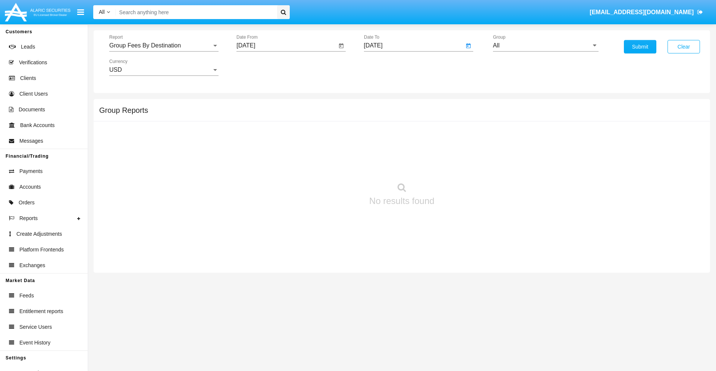
type input "[DATE]"
click at [546, 46] on input "All" at bounding box center [546, 45] width 106 height 7
click at [521, 308] on span "Company AQA" at bounding box center [521, 311] width 40 height 6
type input "Company AQA"
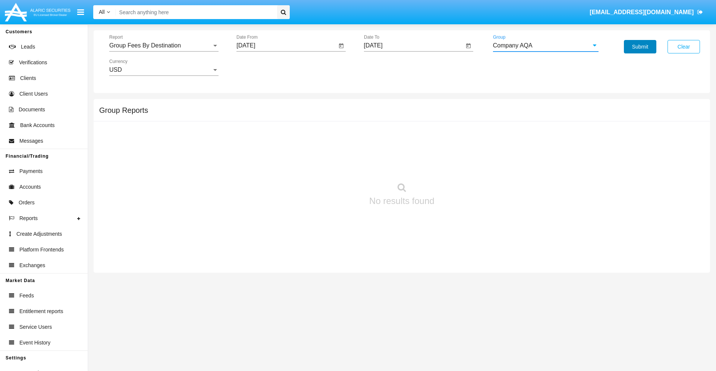
click at [640, 47] on button "Submit" at bounding box center [640, 46] width 32 height 13
click at [164, 46] on span "Report" at bounding box center [160, 45] width 103 height 7
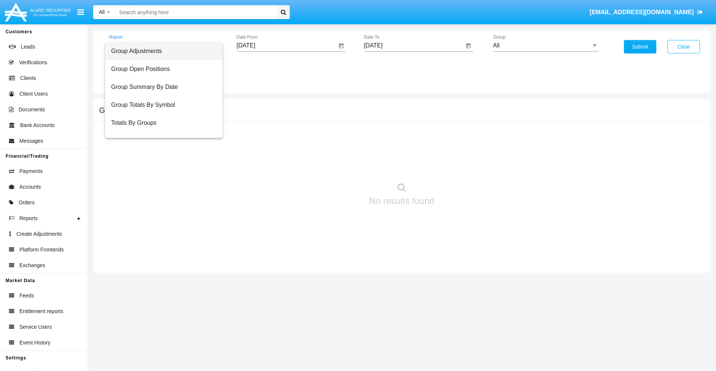
scroll to position [30, 0]
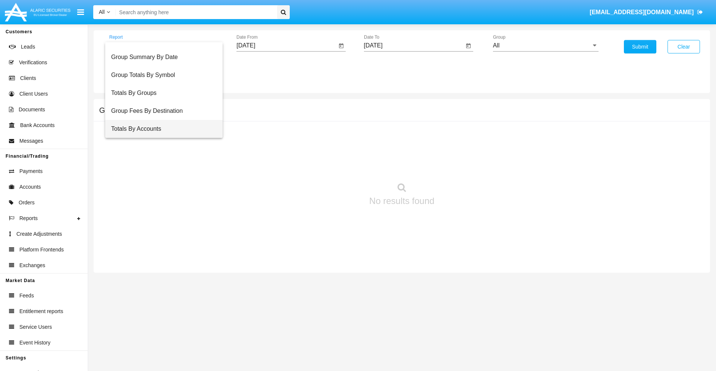
click at [161, 129] on span "Totals By Accounts" at bounding box center [164, 129] width 106 height 18
click at [287, 46] on input "[DATE]" at bounding box center [287, 45] width 100 height 7
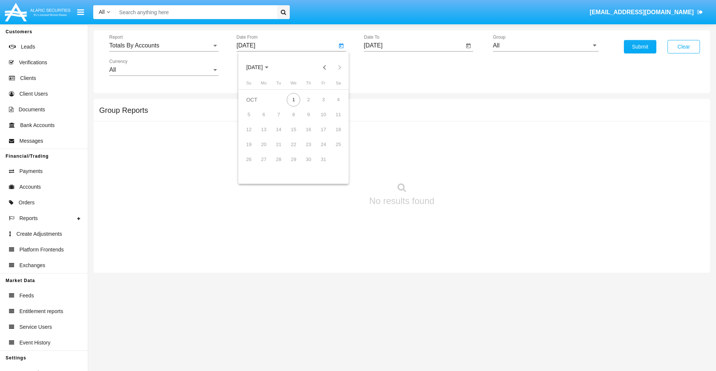
click at [261, 67] on span "[DATE]" at bounding box center [254, 68] width 16 height 6
click at [281, 150] on div "2019" at bounding box center [281, 149] width 24 height 13
click at [254, 105] on div "JAN" at bounding box center [255, 105] width 24 height 13
click at [279, 114] on div "1" at bounding box center [278, 114] width 13 height 13
type input "01/01/19"
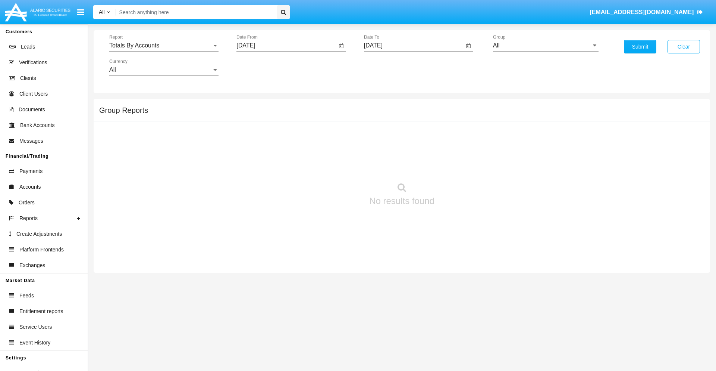
click at [414, 46] on input "[DATE]" at bounding box center [414, 45] width 100 height 7
click at [388, 67] on span "[DATE]" at bounding box center [382, 68] width 16 height 6
click at [408, 150] on div "2019" at bounding box center [408, 149] width 24 height 13
click at [382, 105] on div "JAN" at bounding box center [382, 105] width 24 height 13
click at [406, 114] on div "1" at bounding box center [406, 114] width 13 height 13
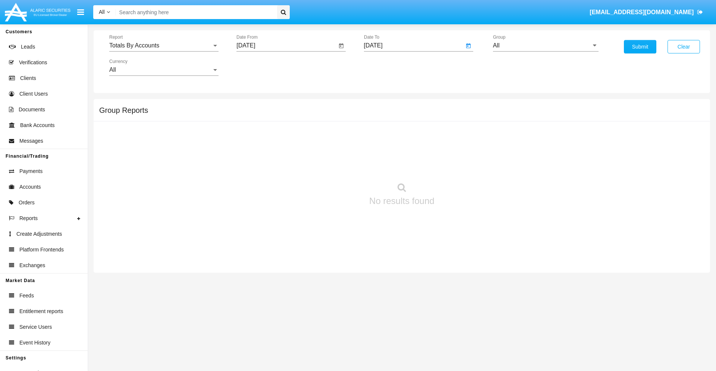
type input "01/01/19"
click at [546, 46] on input "All" at bounding box center [546, 45] width 106 height 7
click at [521, 308] on span "Company AQA" at bounding box center [521, 311] width 40 height 6
type input "Company AQA"
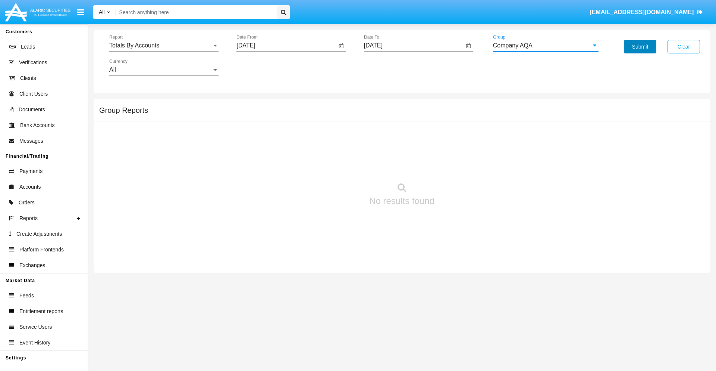
click at [640, 47] on button "Submit" at bounding box center [640, 46] width 32 height 13
click at [164, 46] on span "Report" at bounding box center [160, 45] width 103 height 7
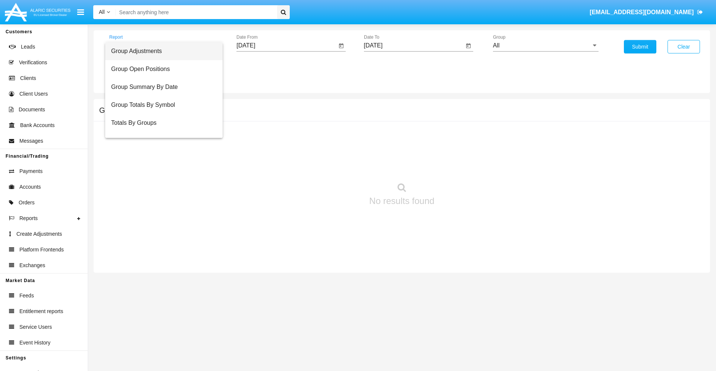
click at [161, 51] on span "Group Adjustments" at bounding box center [164, 51] width 106 height 18
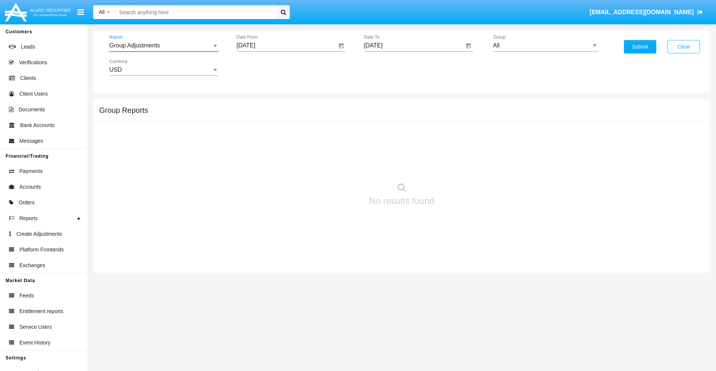
click at [287, 46] on input "[DATE]" at bounding box center [287, 45] width 100 height 7
click at [261, 67] on span "[DATE]" at bounding box center [254, 68] width 16 height 6
click at [333, 165] on div "2025" at bounding box center [333, 164] width 24 height 13
click at [307, 120] on div "[DATE]" at bounding box center [307, 119] width 24 height 13
click at [279, 114] on div "1" at bounding box center [278, 114] width 13 height 13
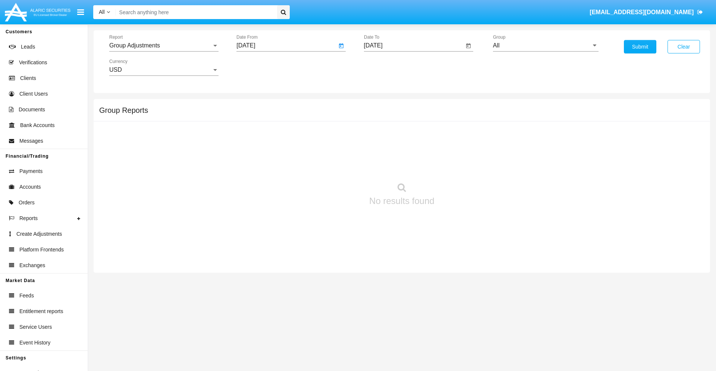
type input "[DATE]"
click at [414, 46] on input "[DATE]" at bounding box center [414, 45] width 100 height 7
click at [388, 67] on span "[DATE]" at bounding box center [382, 68] width 16 height 6
click at [460, 165] on div "2025" at bounding box center [461, 164] width 24 height 13
click at [408, 135] on div "OCT" at bounding box center [408, 134] width 24 height 13
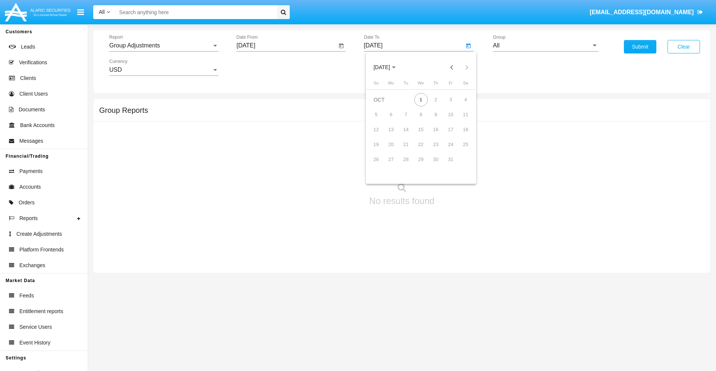
click at [421, 99] on div "1" at bounding box center [421, 99] width 13 height 13
type input "[DATE]"
click at [546, 46] on input "All" at bounding box center [546, 45] width 106 height 7
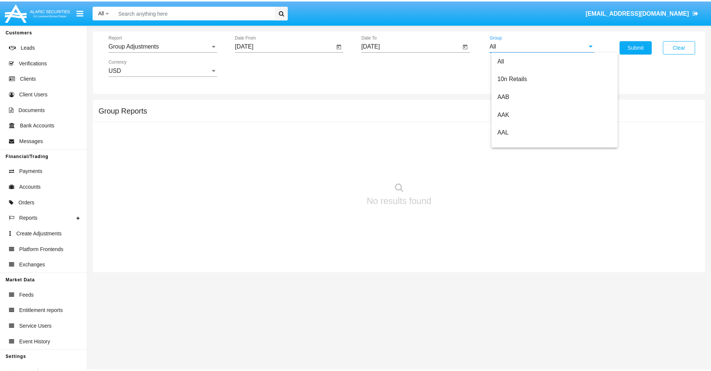
scroll to position [167, 0]
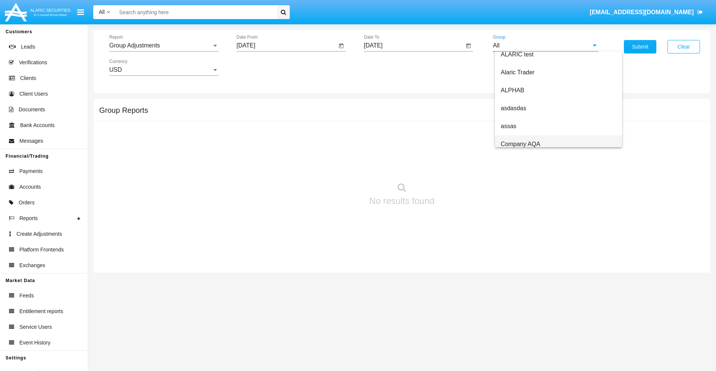
click at [521, 144] on span "Company AQA" at bounding box center [521, 144] width 40 height 6
type input "Company AQA"
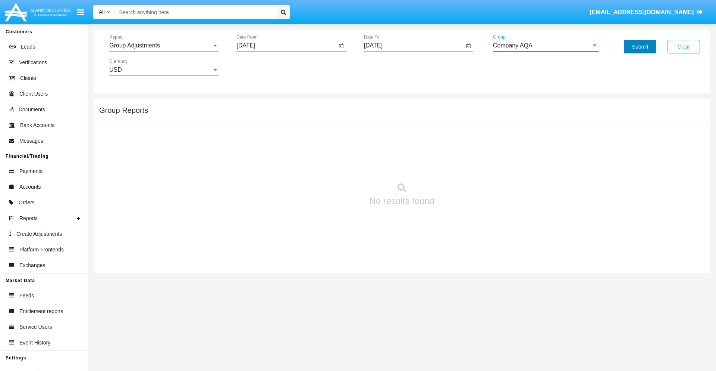
click at [640, 47] on button "Submit" at bounding box center [640, 46] width 32 height 13
click at [164, 46] on span "Report" at bounding box center [160, 45] width 103 height 7
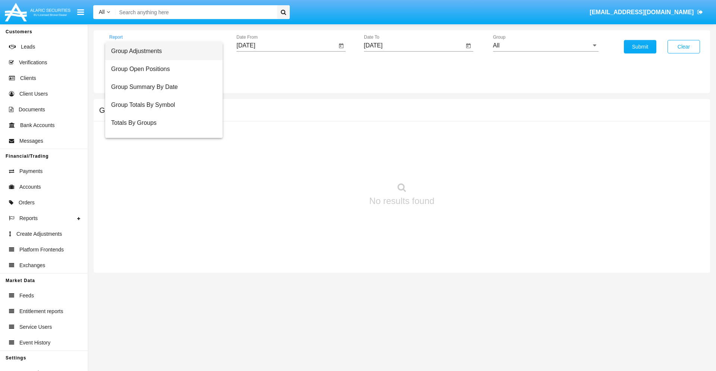
scroll to position [12, 0]
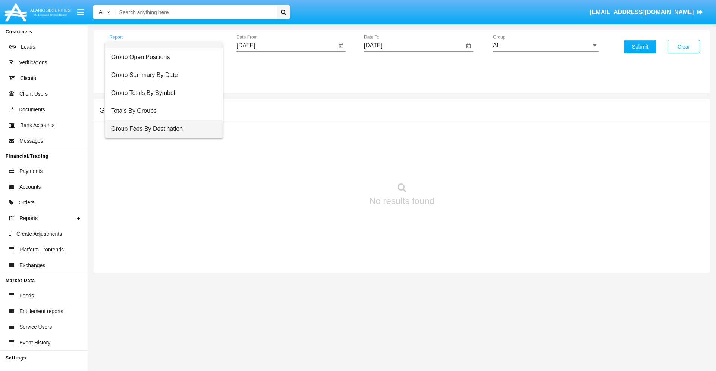
click at [161, 129] on span "Group Fees By Destination" at bounding box center [164, 129] width 106 height 18
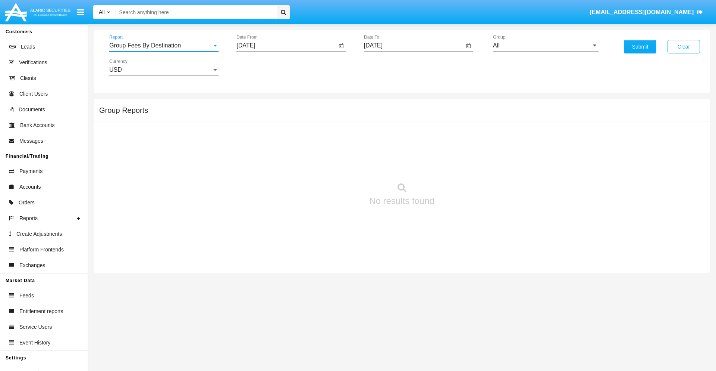
click at [287, 46] on input "[DATE]" at bounding box center [287, 45] width 100 height 7
click at [261, 67] on span "[DATE]" at bounding box center [254, 68] width 16 height 6
click at [333, 165] on div "2025" at bounding box center [333, 164] width 24 height 13
click at [333, 120] on div "AUG" at bounding box center [333, 119] width 24 height 13
click at [324, 99] on div "1" at bounding box center [323, 99] width 13 height 13
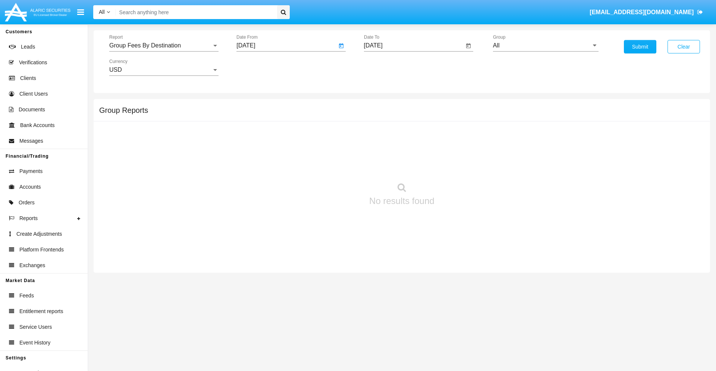
type input "08/01/25"
click at [414, 46] on input "[DATE]" at bounding box center [414, 45] width 100 height 7
click at [388, 67] on span "[DATE]" at bounding box center [382, 68] width 16 height 6
click at [460, 165] on div "2025" at bounding box center [461, 164] width 24 height 13
click at [408, 135] on div "OCT" at bounding box center [408, 134] width 24 height 13
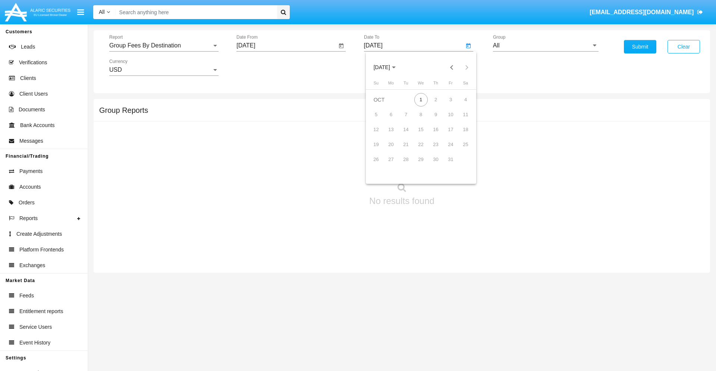
click at [421, 99] on div "1" at bounding box center [421, 99] width 13 height 13
type input "[DATE]"
click at [546, 46] on input "All" at bounding box center [546, 45] width 106 height 7
type input "Hammer Web Lite"
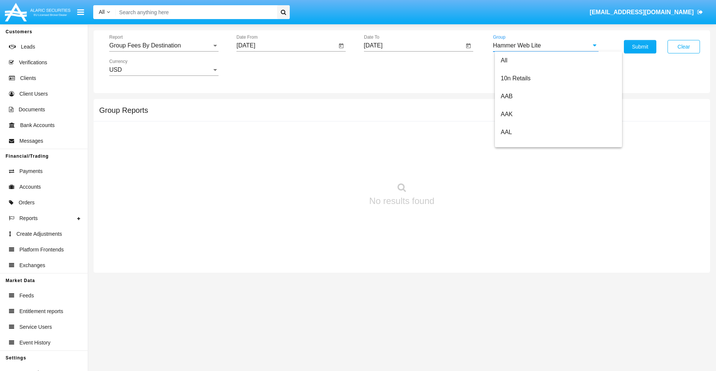
scroll to position [0, 0]
click at [640, 47] on button "Submit" at bounding box center [640, 46] width 32 height 13
click at [164, 46] on span "Report" at bounding box center [160, 45] width 103 height 7
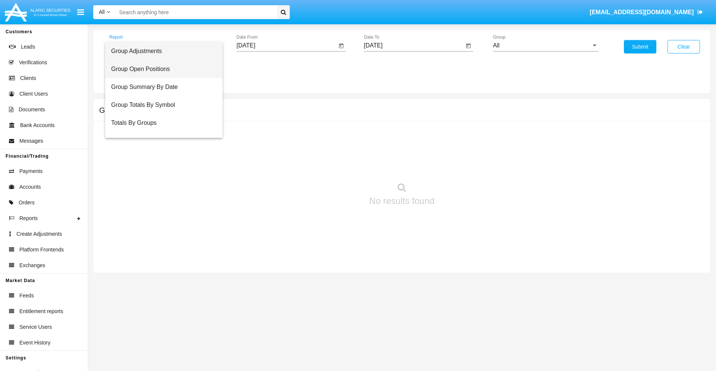
click at [161, 69] on span "Group Open Positions" at bounding box center [164, 69] width 106 height 18
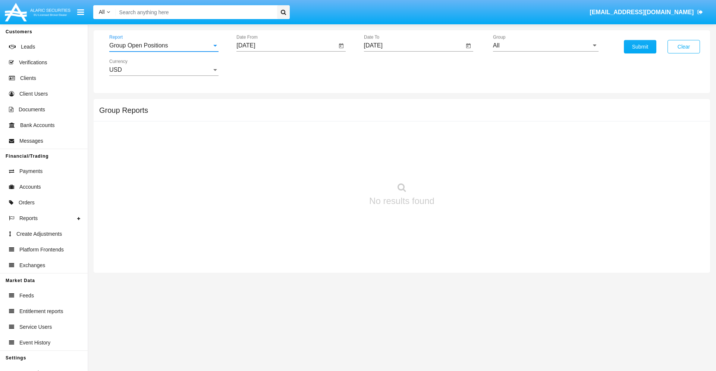
click at [287, 46] on input "[DATE]" at bounding box center [287, 45] width 100 height 7
click at [261, 67] on span "[DATE]" at bounding box center [254, 68] width 16 height 6
click at [333, 165] on div "2025" at bounding box center [333, 164] width 24 height 13
click at [254, 135] on div "SEP" at bounding box center [255, 134] width 24 height 13
click at [264, 114] on div "1" at bounding box center [263, 114] width 13 height 13
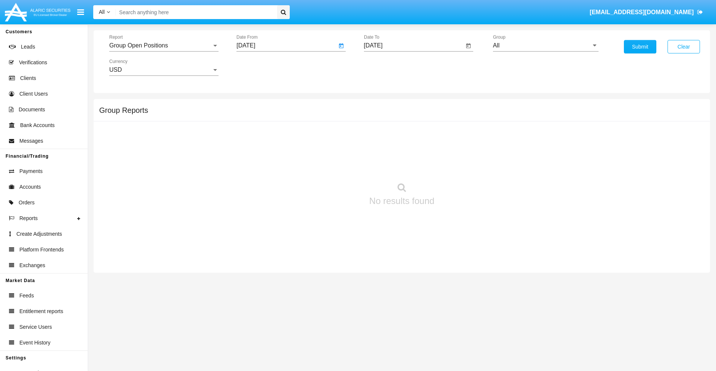
type input "09/01/25"
click at [414, 46] on input "[DATE]" at bounding box center [414, 45] width 100 height 7
click at [388, 67] on span "[DATE]" at bounding box center [382, 68] width 16 height 6
click at [460, 165] on div "2025" at bounding box center [461, 164] width 24 height 13
click at [408, 135] on div "OCT" at bounding box center [408, 134] width 24 height 13
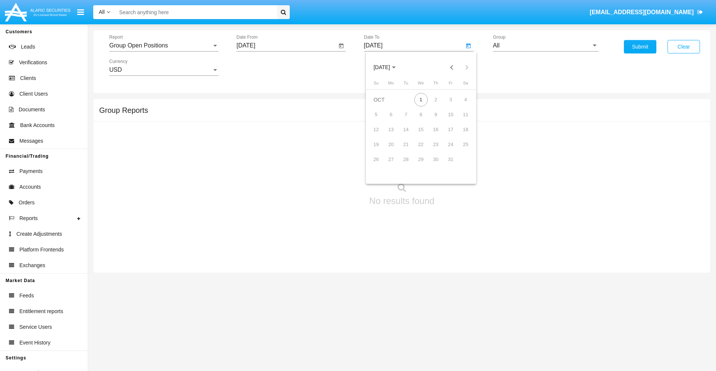
click at [421, 99] on div "1" at bounding box center [421, 99] width 13 height 13
type input "[DATE]"
click at [546, 46] on input "All" at bounding box center [546, 45] width 106 height 7
type input "Hammer Web Lite"
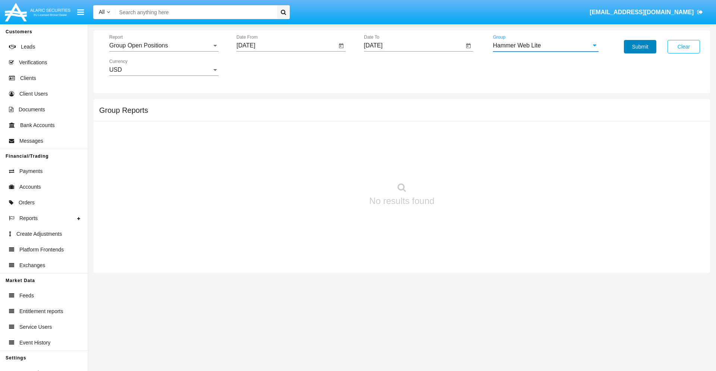
click at [640, 47] on button "Submit" at bounding box center [640, 46] width 32 height 13
click at [164, 46] on span "Report" at bounding box center [160, 45] width 103 height 7
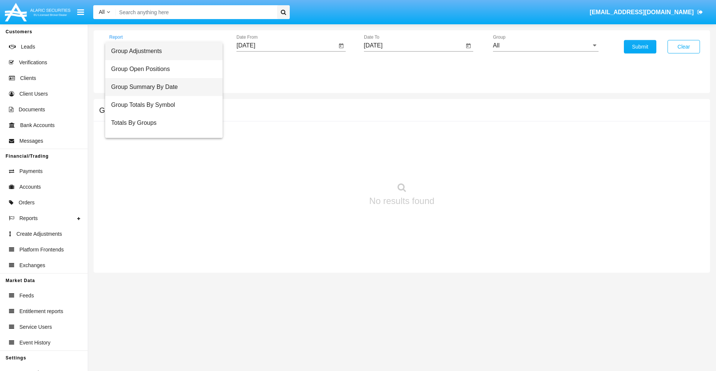
click at [161, 87] on span "Group Summary By Date" at bounding box center [164, 87] width 106 height 18
click at [287, 46] on input "[DATE]" at bounding box center [287, 45] width 100 height 7
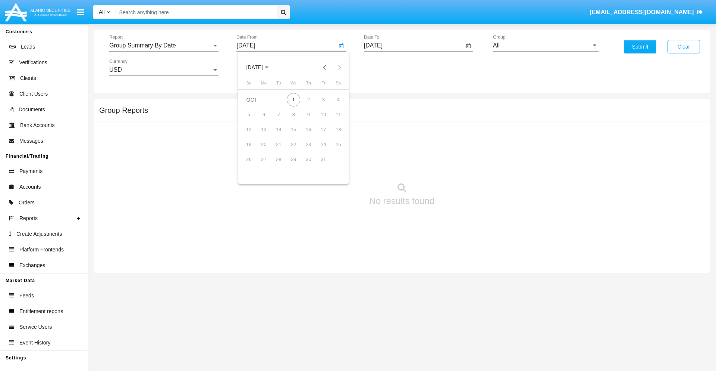
click at [261, 67] on span "[DATE]" at bounding box center [254, 68] width 16 height 6
click at [333, 165] on div "2025" at bounding box center [333, 164] width 24 height 13
click at [254, 135] on div "SEP" at bounding box center [255, 134] width 24 height 13
click at [264, 114] on div "1" at bounding box center [263, 114] width 13 height 13
type input "09/01/25"
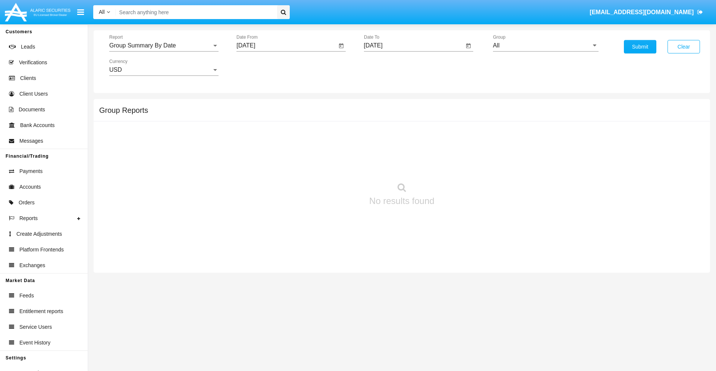
click at [414, 46] on input "[DATE]" at bounding box center [414, 45] width 100 height 7
click at [388, 67] on span "[DATE]" at bounding box center [382, 68] width 16 height 6
click at [460, 165] on div "2025" at bounding box center [461, 164] width 24 height 13
click at [408, 135] on div "OCT" at bounding box center [408, 134] width 24 height 13
click at [421, 99] on div "1" at bounding box center [421, 99] width 13 height 13
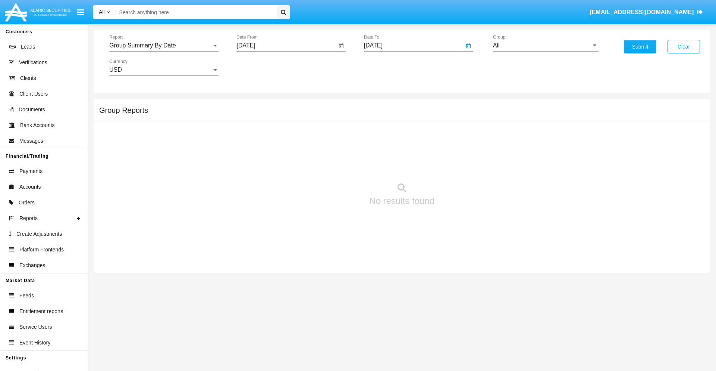
type input "[DATE]"
click at [546, 46] on input "All" at bounding box center [546, 45] width 106 height 7
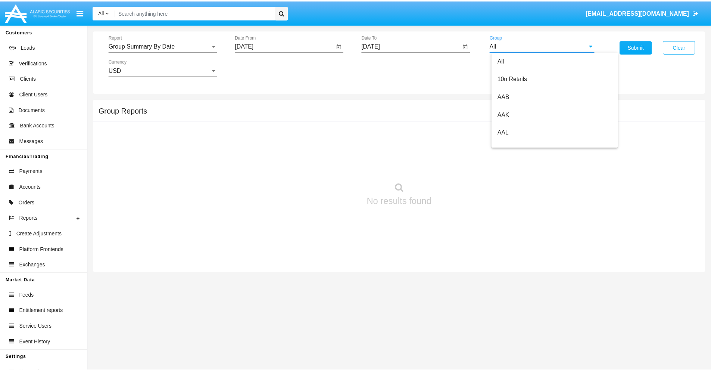
scroll to position [400, 0]
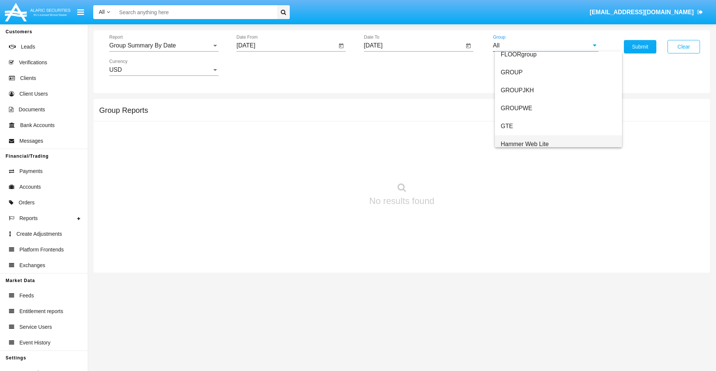
click at [525, 144] on span "Hammer Web Lite" at bounding box center [525, 144] width 48 height 6
type input "Hammer Web Lite"
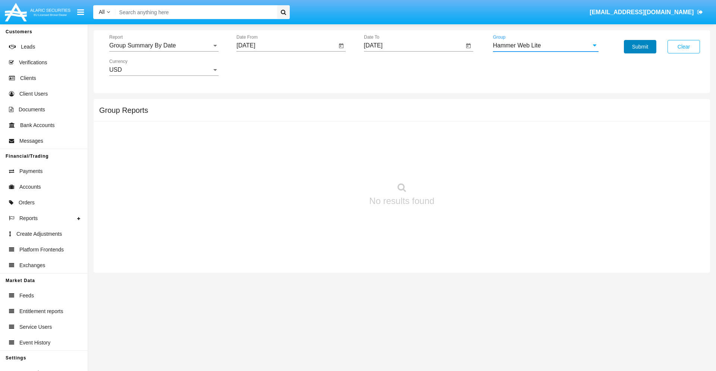
click at [640, 47] on button "Submit" at bounding box center [640, 46] width 32 height 13
click at [164, 46] on span "Report" at bounding box center [160, 45] width 103 height 7
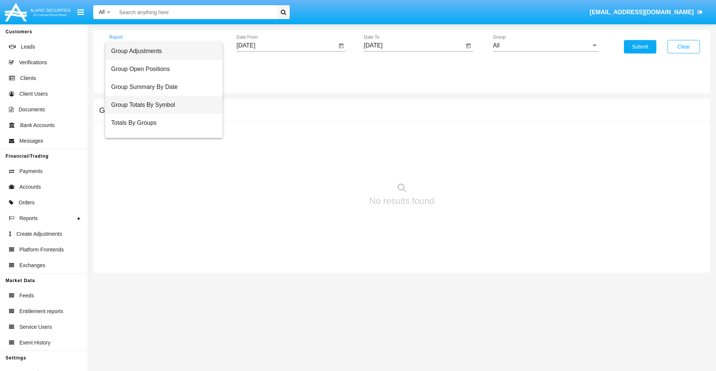
click at [161, 105] on span "Group Totals By Symbol" at bounding box center [164, 105] width 106 height 18
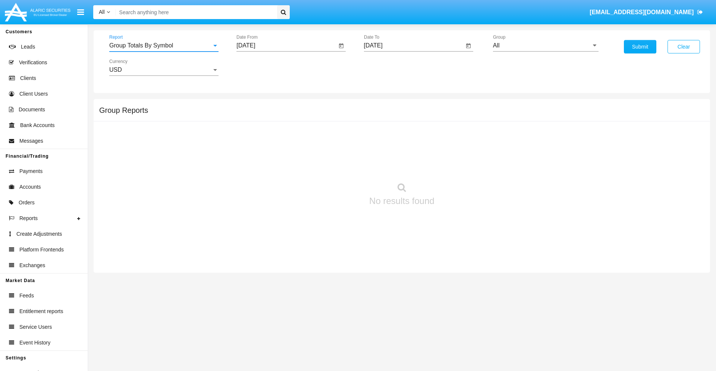
click at [287, 46] on input "[DATE]" at bounding box center [287, 45] width 100 height 7
click at [261, 67] on span "[DATE]" at bounding box center [254, 68] width 16 height 6
click at [333, 165] on div "2025" at bounding box center [333, 164] width 24 height 13
click at [254, 135] on div "SEP" at bounding box center [255, 134] width 24 height 13
click at [264, 114] on div "1" at bounding box center [263, 114] width 13 height 13
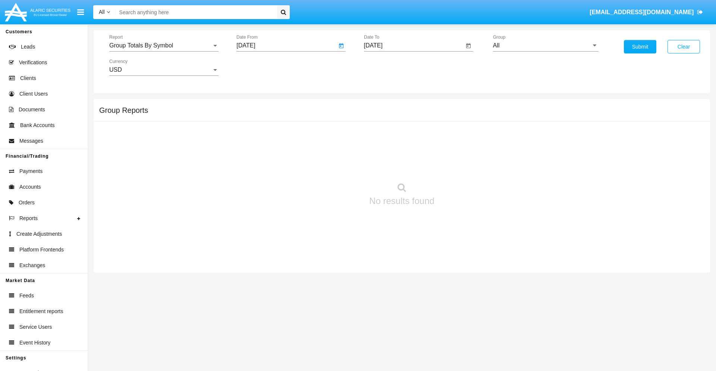
type input "[DATE]"
click at [414, 46] on input "[DATE]" at bounding box center [414, 45] width 100 height 7
click at [388, 67] on span "[DATE]" at bounding box center [382, 68] width 16 height 6
click at [460, 165] on div "2025" at bounding box center [461, 164] width 24 height 13
click at [408, 135] on div "OCT" at bounding box center [408, 134] width 24 height 13
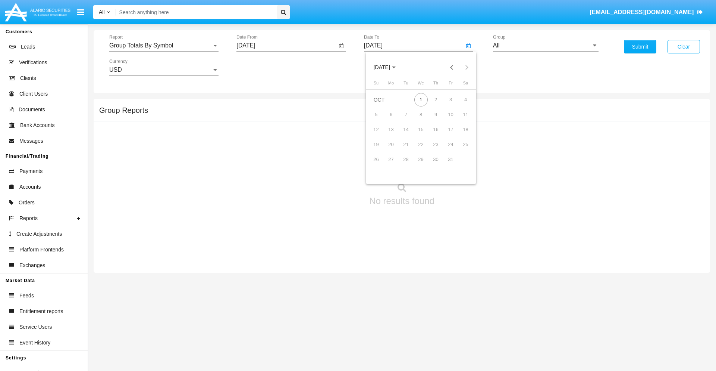
click at [421, 99] on div "1" at bounding box center [421, 99] width 13 height 13
type input "[DATE]"
click at [546, 46] on input "All" at bounding box center [546, 45] width 106 height 7
type input "Hammer Web Lite"
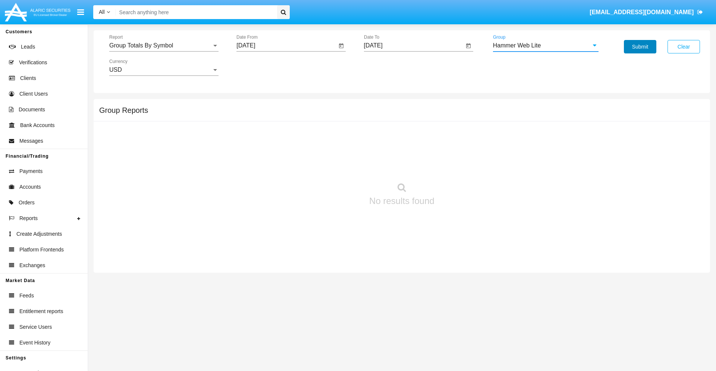
click at [640, 47] on button "Submit" at bounding box center [640, 46] width 32 height 13
click at [164, 46] on span "Report" at bounding box center [160, 45] width 103 height 7
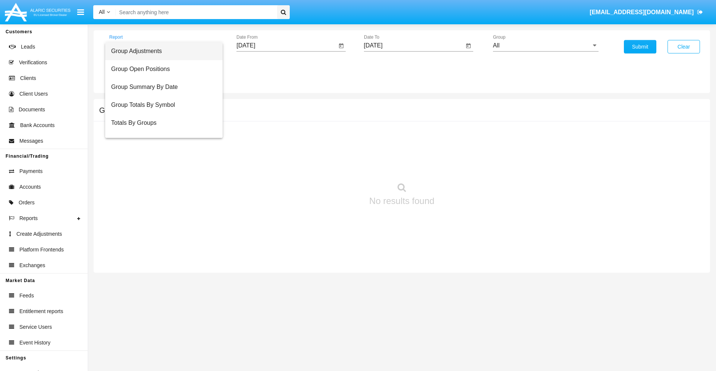
click at [161, 150] on span "Totals By Accounts" at bounding box center [164, 159] width 106 height 18
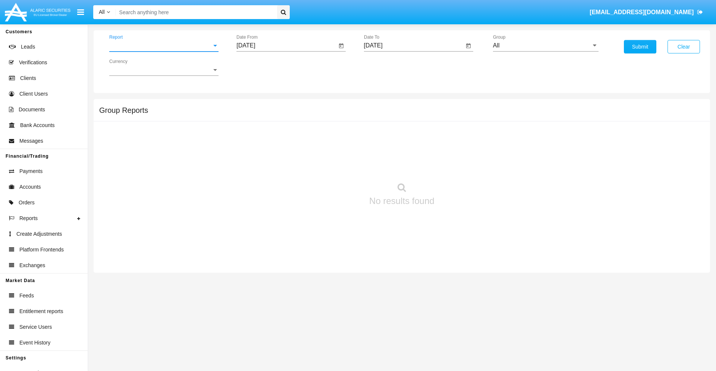
scroll to position [30, 0]
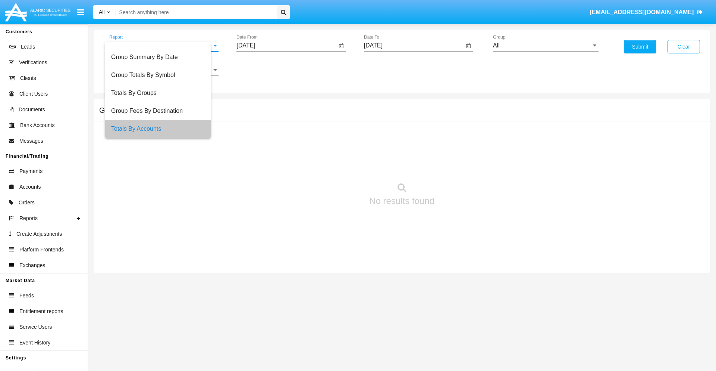
click at [287, 46] on input "[DATE]" at bounding box center [287, 45] width 100 height 7
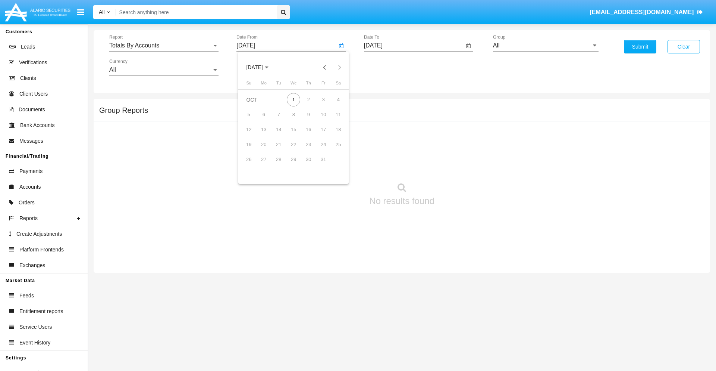
click at [261, 67] on span "OCT 2025" at bounding box center [254, 68] width 16 height 6
click at [333, 165] on div "2025" at bounding box center [333, 164] width 24 height 13
click at [254, 135] on div "SEP" at bounding box center [255, 134] width 24 height 13
click at [279, 144] on div "16" at bounding box center [278, 144] width 13 height 13
type input "09/16/25"
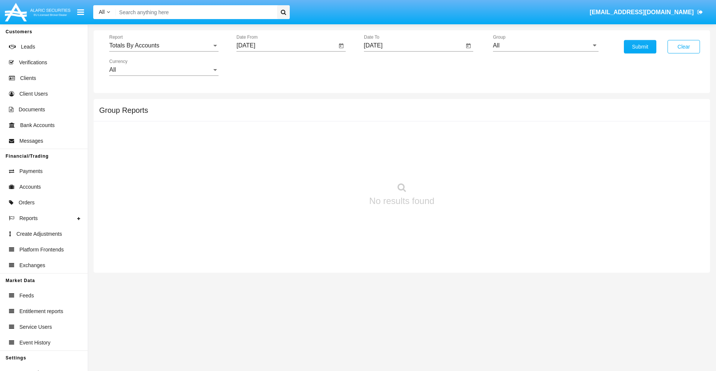
click at [414, 46] on input "[DATE]" at bounding box center [414, 45] width 100 height 7
click at [388, 67] on span "OCT 2025" at bounding box center [382, 68] width 16 height 6
click at [460, 165] on div "2025" at bounding box center [461, 164] width 24 height 13
click at [408, 135] on div "OCT" at bounding box center [408, 134] width 24 height 13
click at [421, 99] on div "1" at bounding box center [421, 99] width 13 height 13
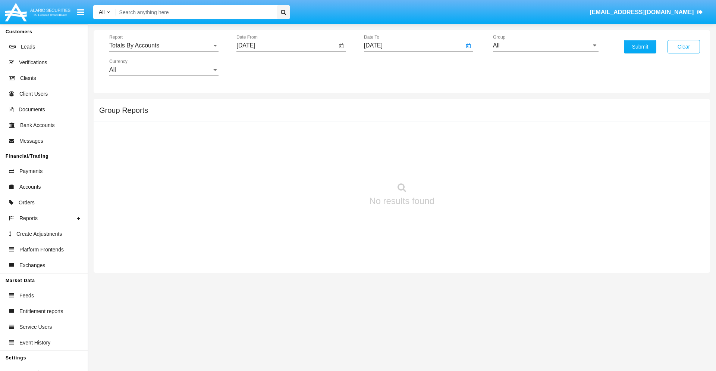
type input "[DATE]"
click at [546, 46] on input "All" at bounding box center [546, 45] width 106 height 7
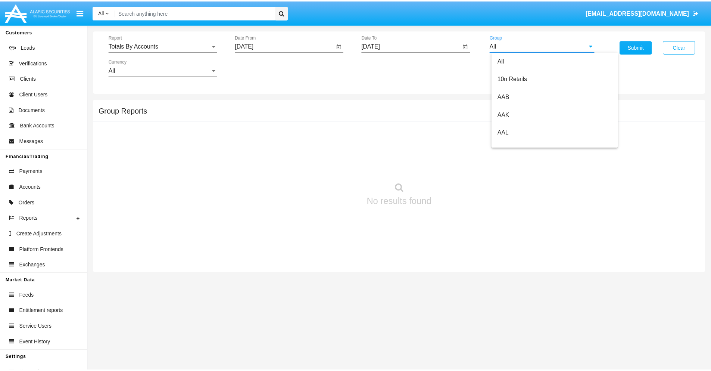
scroll to position [400, 0]
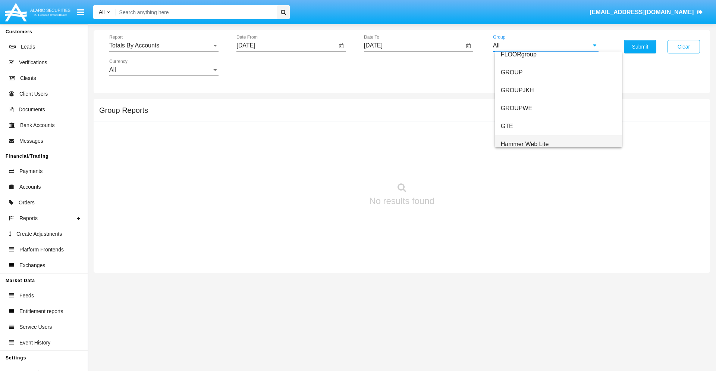
click at [525, 144] on span "Hammer Web Lite" at bounding box center [525, 144] width 48 height 6
type input "Hammer Web Lite"
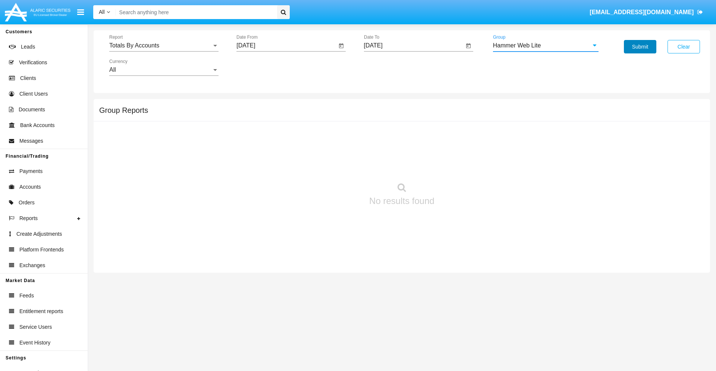
click at [640, 47] on button "Submit" at bounding box center [640, 46] width 32 height 13
click at [164, 46] on span "Report" at bounding box center [160, 45] width 103 height 7
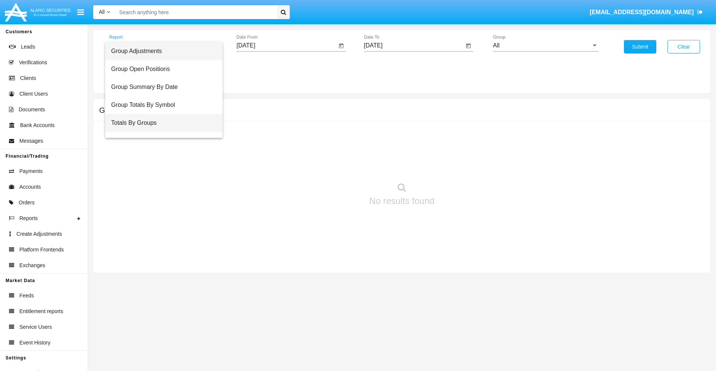
click at [161, 123] on span "Totals By Groups" at bounding box center [164, 123] width 106 height 18
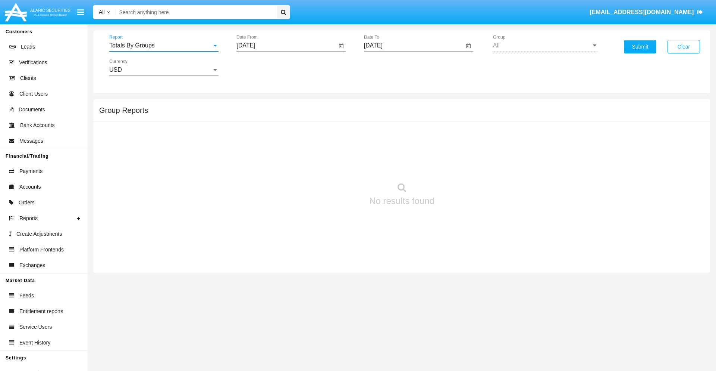
click at [287, 46] on input "[DATE]" at bounding box center [287, 45] width 100 height 7
click at [261, 67] on span "[DATE]" at bounding box center [254, 68] width 16 height 6
click at [333, 165] on div "2025" at bounding box center [333, 164] width 24 height 13
click at [254, 135] on div "SEP" at bounding box center [255, 134] width 24 height 13
click at [279, 144] on div "16" at bounding box center [278, 144] width 13 height 13
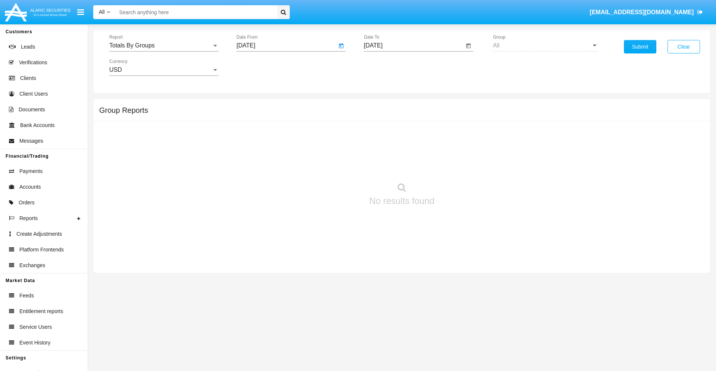
type input "[DATE]"
click at [414, 46] on input "[DATE]" at bounding box center [414, 45] width 100 height 7
click at [388, 67] on span "[DATE]" at bounding box center [382, 68] width 16 height 6
click at [460, 165] on div "2025" at bounding box center [461, 164] width 24 height 13
click at [408, 135] on div "OCT" at bounding box center [408, 134] width 24 height 13
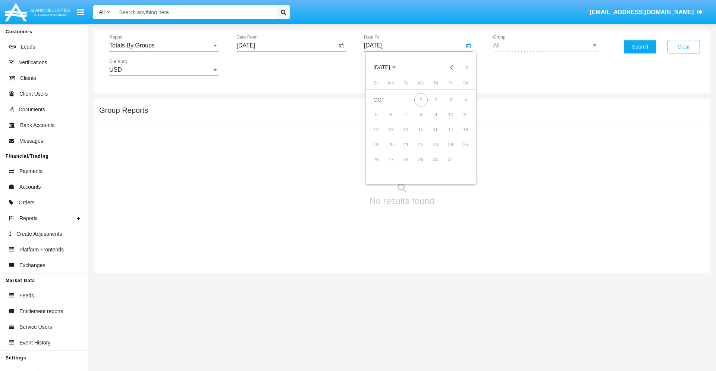
click at [421, 99] on div "1" at bounding box center [421, 99] width 13 height 13
type input "[DATE]"
click at [640, 47] on button "Submit" at bounding box center [640, 46] width 32 height 13
click at [164, 46] on span "Report" at bounding box center [160, 45] width 103 height 7
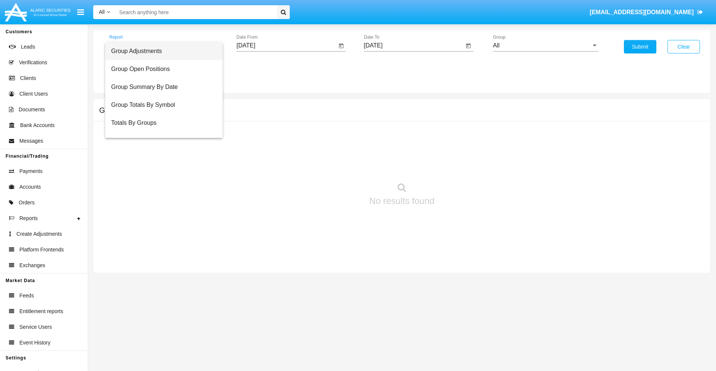
click at [161, 51] on span "Group Adjustments" at bounding box center [164, 51] width 106 height 18
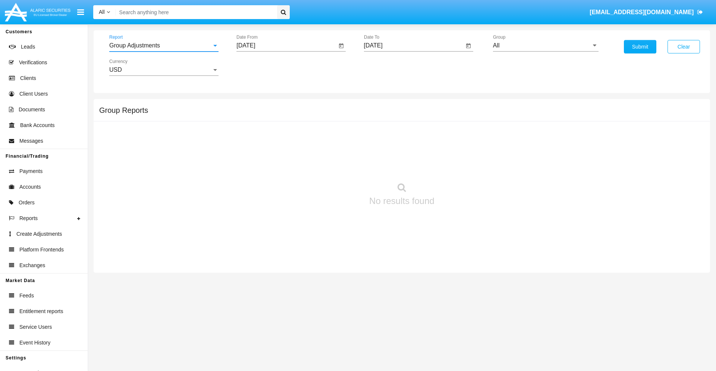
click at [546, 46] on input "All" at bounding box center [546, 45] width 106 height 7
click at [640, 47] on button "Submit" at bounding box center [640, 46] width 32 height 13
click at [164, 46] on span "Report" at bounding box center [160, 45] width 103 height 7
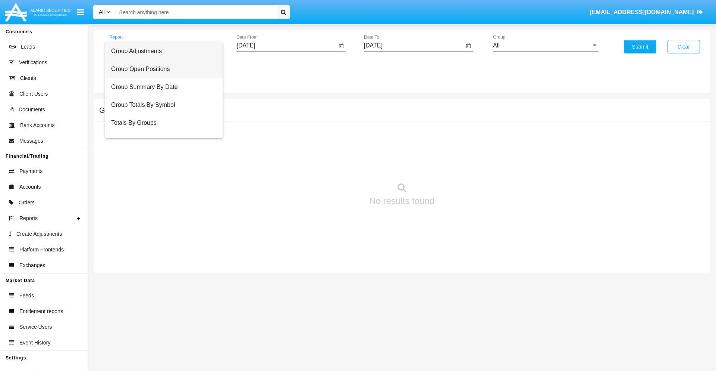
click at [161, 69] on span "Group Open Positions" at bounding box center [164, 69] width 106 height 18
click at [546, 46] on input "All" at bounding box center [546, 45] width 106 height 7
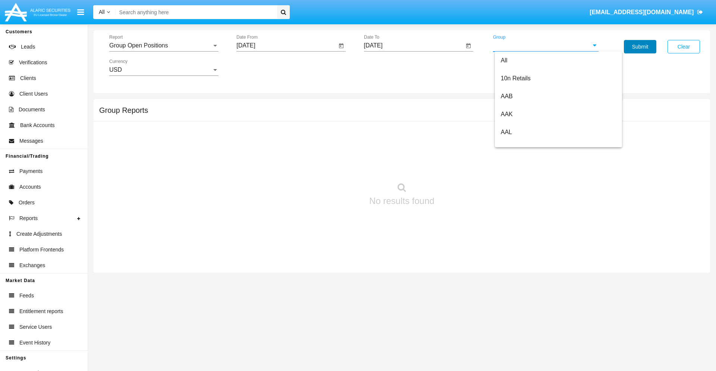
click at [640, 47] on button "Submit" at bounding box center [640, 46] width 32 height 13
click at [164, 46] on span "Report" at bounding box center [160, 45] width 103 height 7
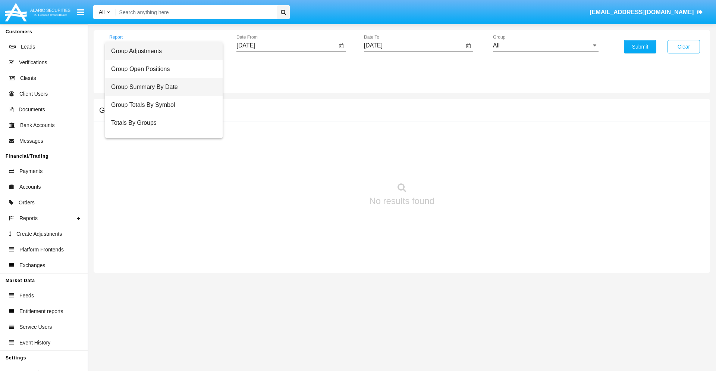
click at [161, 87] on span "Group Summary By Date" at bounding box center [164, 87] width 106 height 18
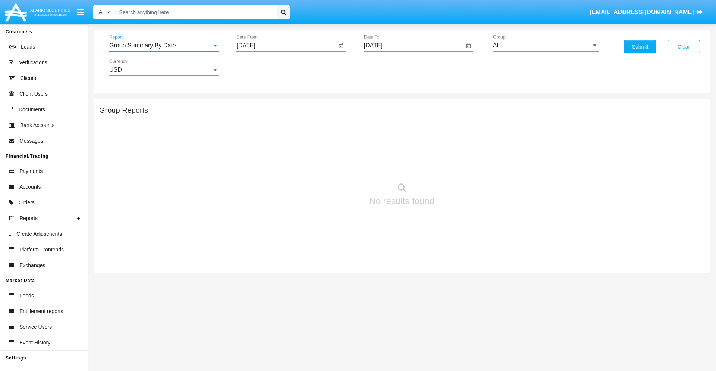
click at [546, 46] on input "All" at bounding box center [546, 45] width 106 height 7
click at [640, 47] on button "Submit" at bounding box center [640, 46] width 32 height 13
click at [164, 46] on span "Report" at bounding box center [160, 45] width 103 height 7
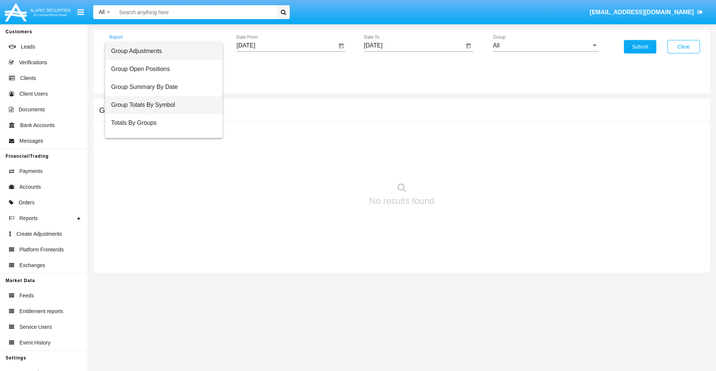
click at [161, 105] on span "Group Totals By Symbol" at bounding box center [164, 105] width 106 height 18
click at [546, 46] on input "All" at bounding box center [546, 45] width 106 height 7
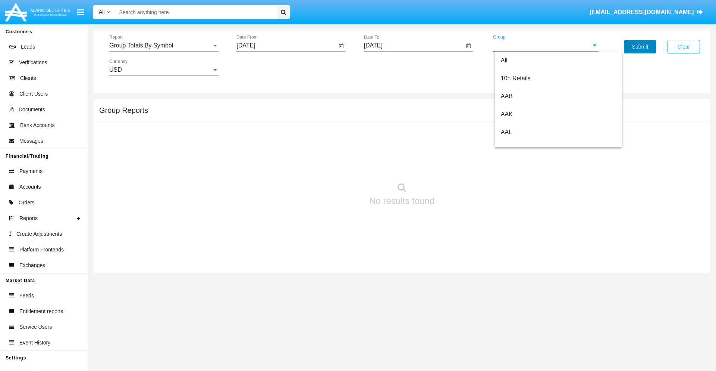
click at [640, 47] on button "Submit" at bounding box center [640, 46] width 32 height 13
click at [164, 46] on span "Report" at bounding box center [160, 45] width 103 height 7
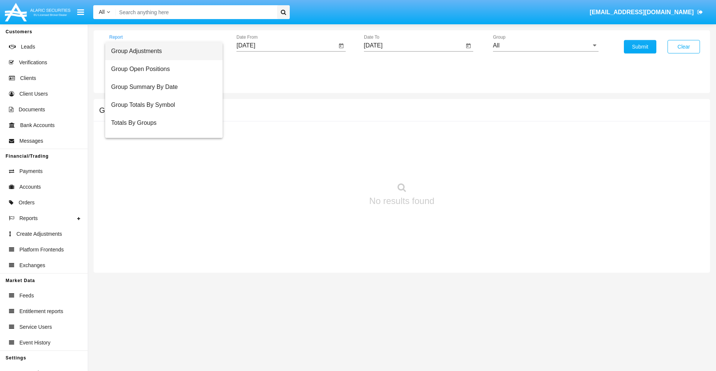
scroll to position [12, 0]
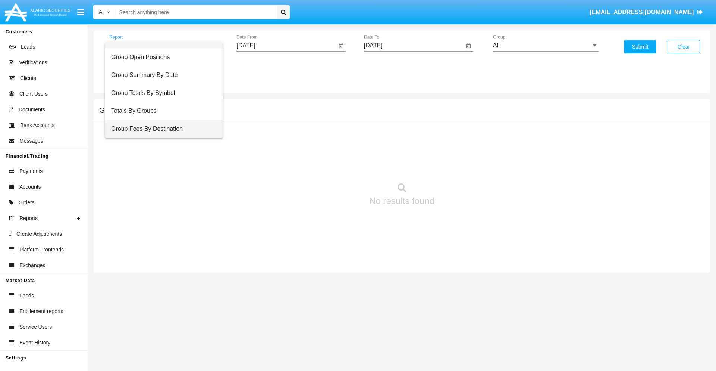
click at [161, 129] on span "Group Fees By Destination" at bounding box center [164, 129] width 106 height 18
click at [546, 46] on input "All" at bounding box center [546, 45] width 106 height 7
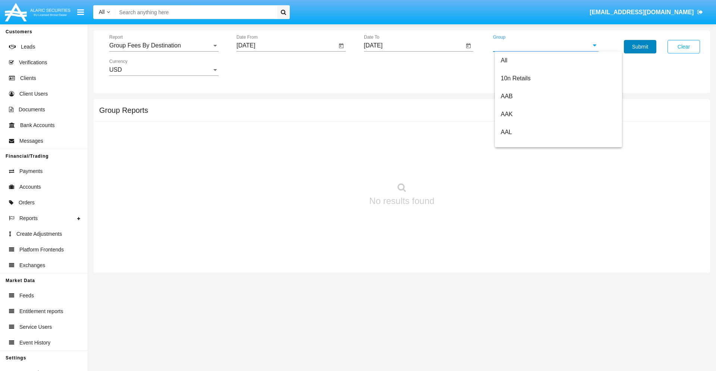
click at [640, 47] on button "Submit" at bounding box center [640, 46] width 32 height 13
